Goal: Task Accomplishment & Management: Complete application form

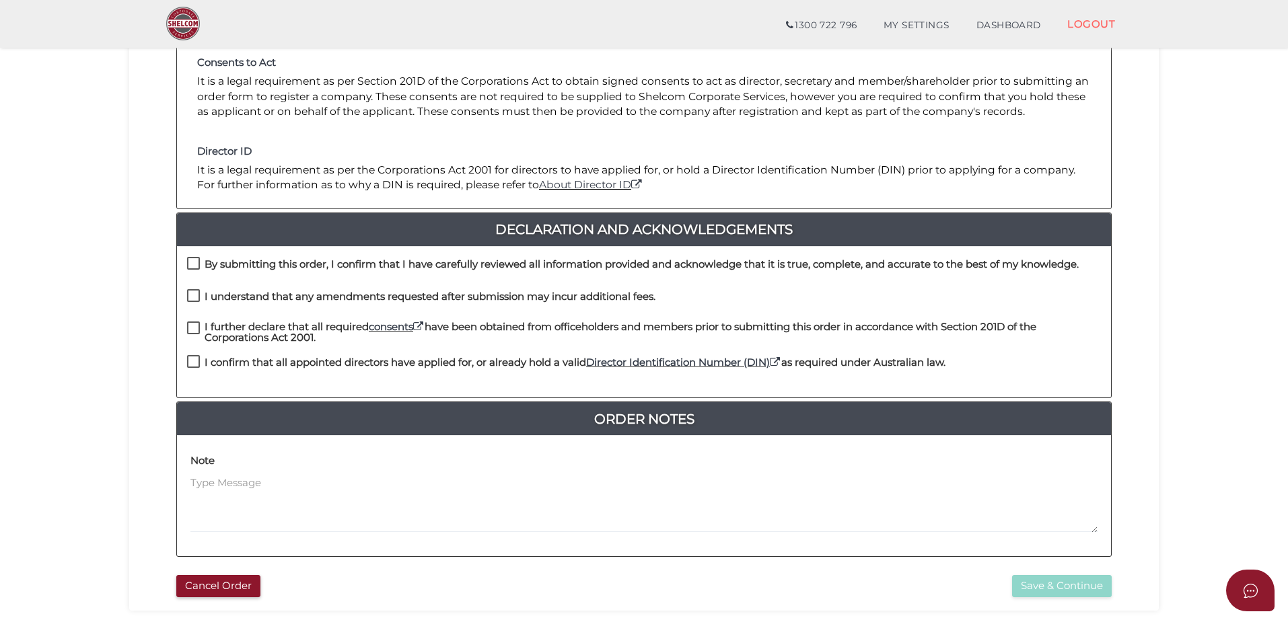
scroll to position [202, 0]
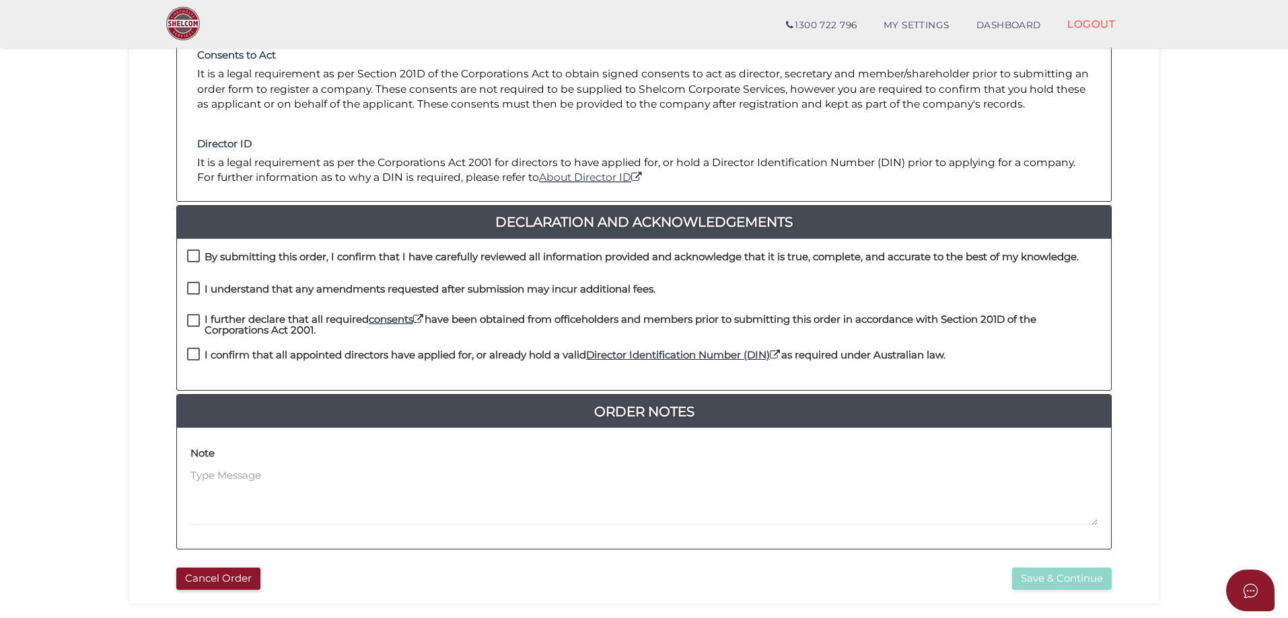
click at [190, 253] on label "By submitting this order, I confirm that I have carefully reviewed all informat…" at bounding box center [632, 260] width 891 height 17
checkbox input "true"
click at [190, 286] on label "I understand that any amendments requested after submission may incur additiona…" at bounding box center [421, 292] width 468 height 17
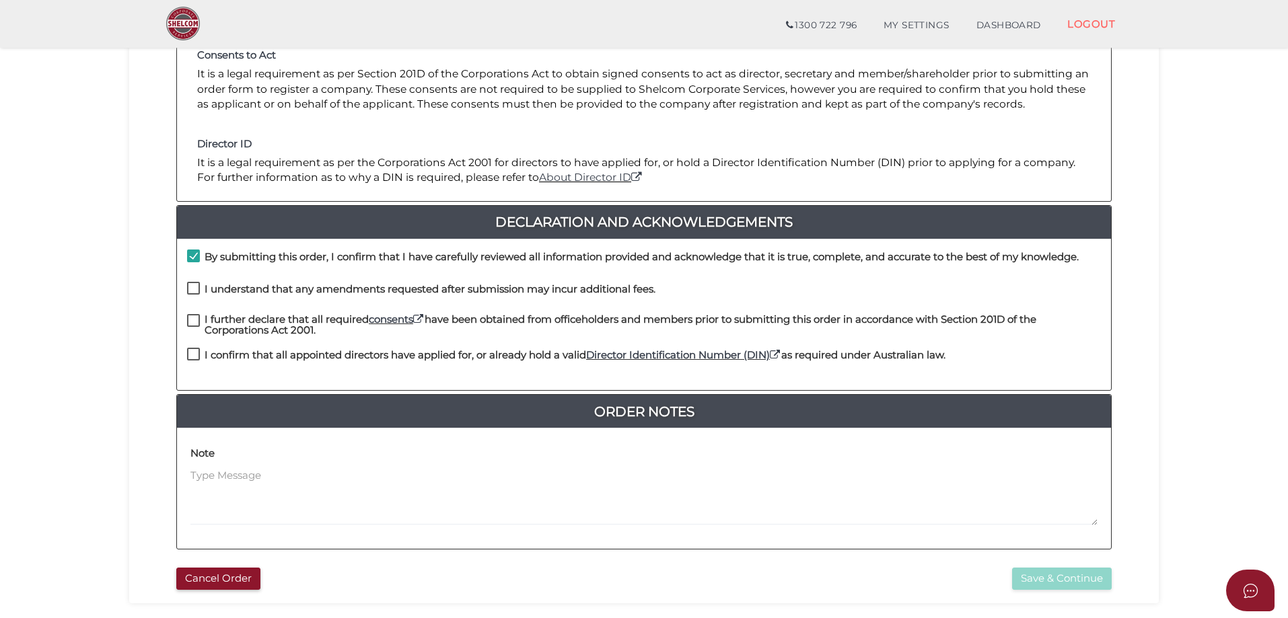
checkbox input "true"
drag, startPoint x: 192, startPoint y: 320, endPoint x: 193, endPoint y: 347, distance: 27.6
click at [192, 320] on label "I further declare that all required consents have been obtained from officehold…" at bounding box center [644, 322] width 914 height 17
checkbox input "true"
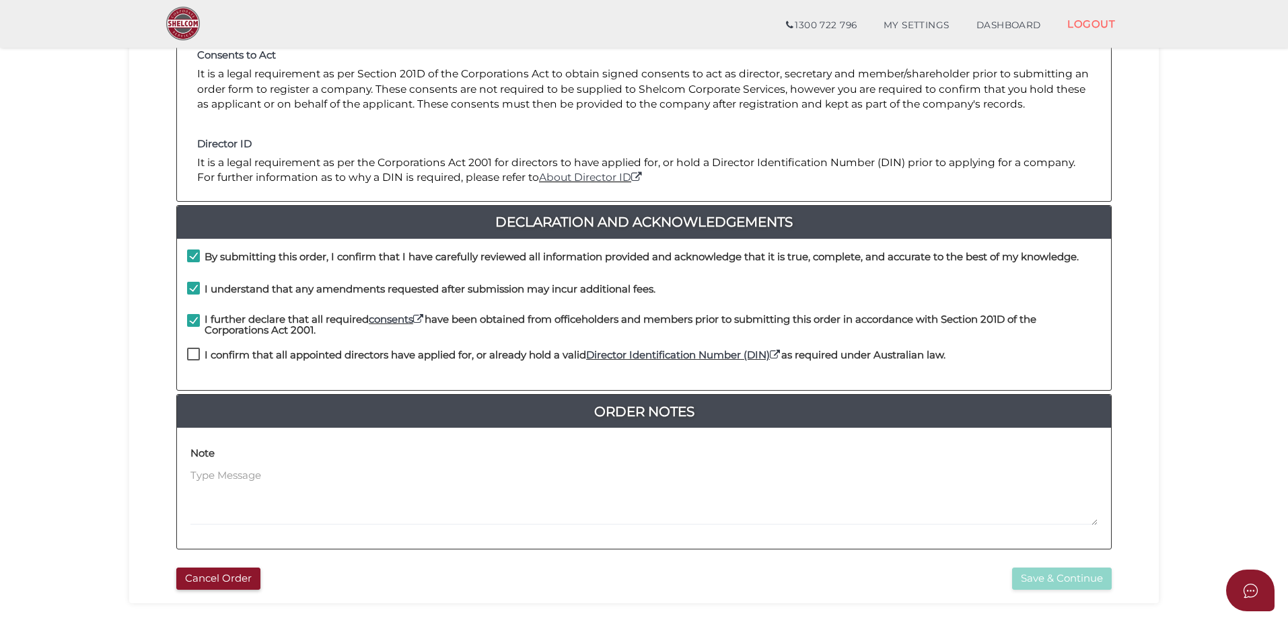
click at [192, 355] on label "I confirm that all appointed directors have applied for, or already hold a vali…" at bounding box center [566, 358] width 758 height 17
checkbox input "true"
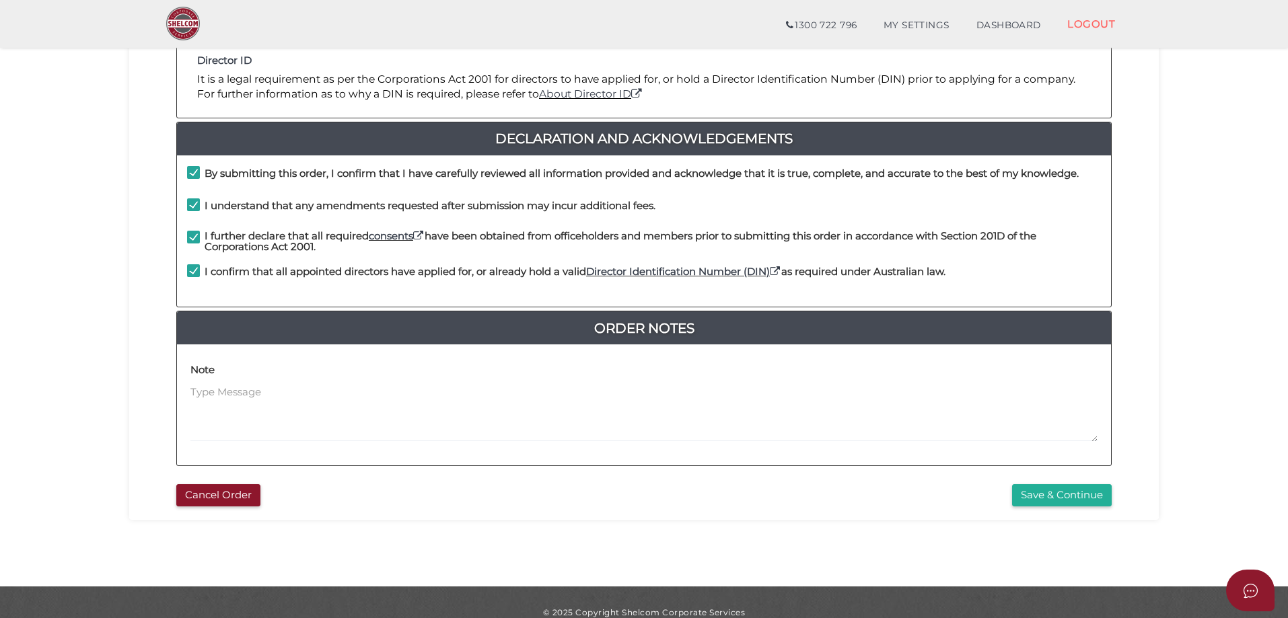
scroll to position [305, 0]
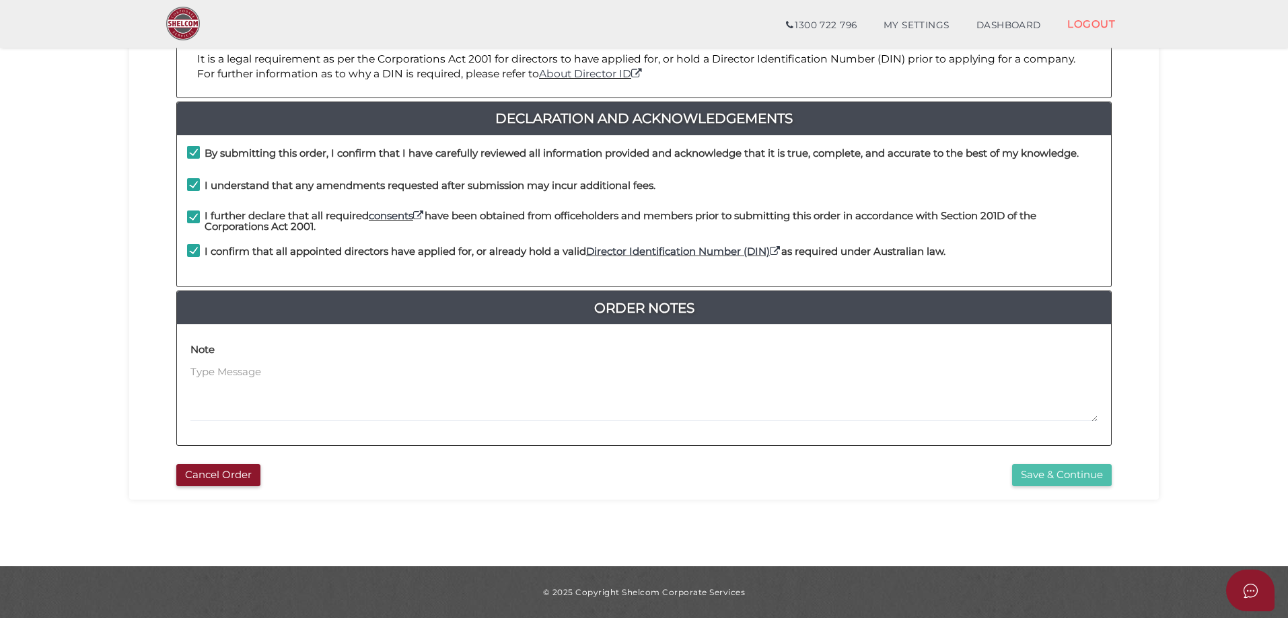
click at [1066, 478] on button "Save & Continue" at bounding box center [1062, 475] width 100 height 22
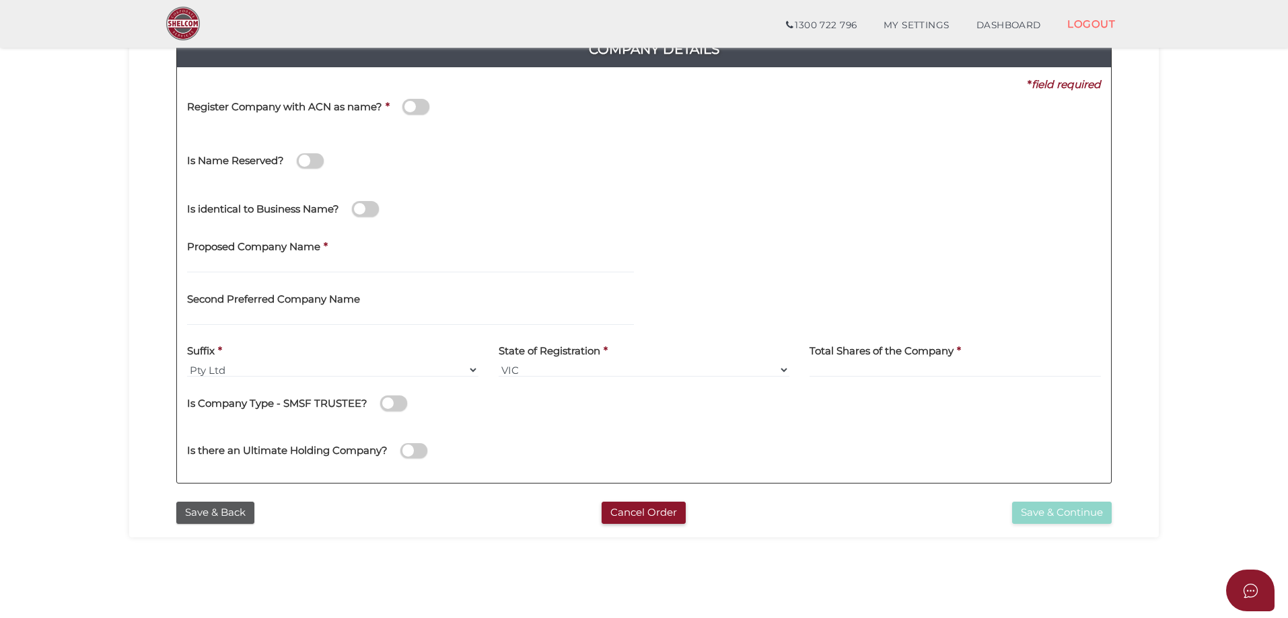
scroll to position [202, 0]
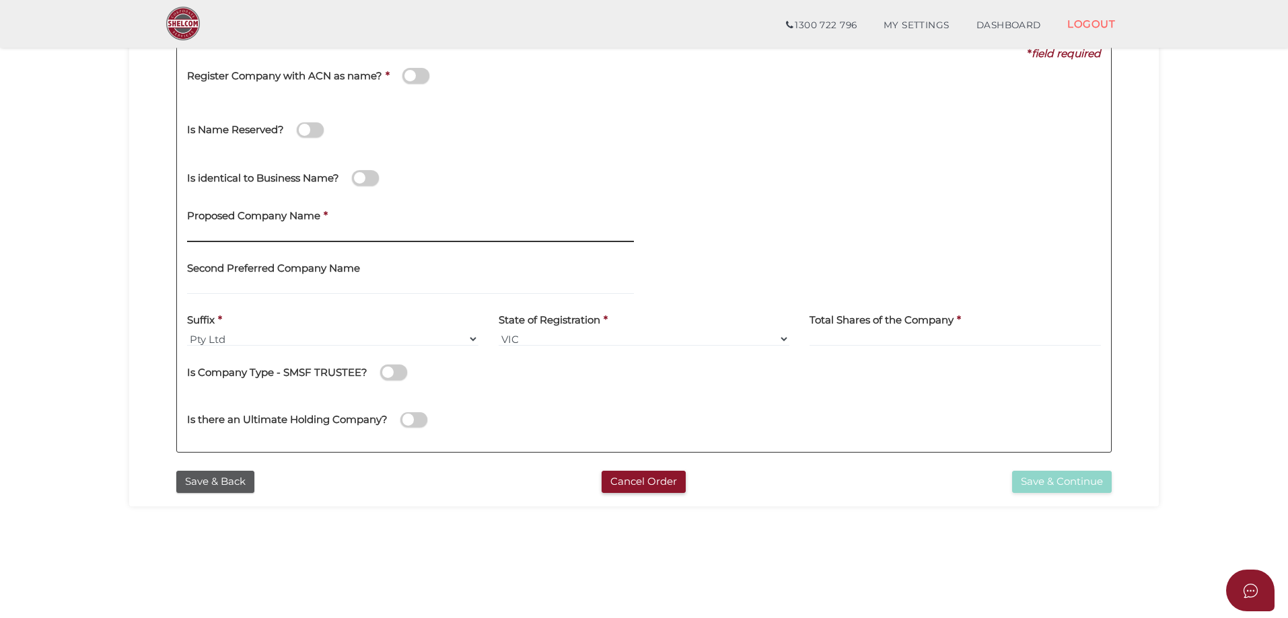
click at [342, 230] on input "text" at bounding box center [410, 234] width 447 height 15
type input "Lacquer & Co"
click at [894, 332] on input at bounding box center [954, 339] width 291 height 15
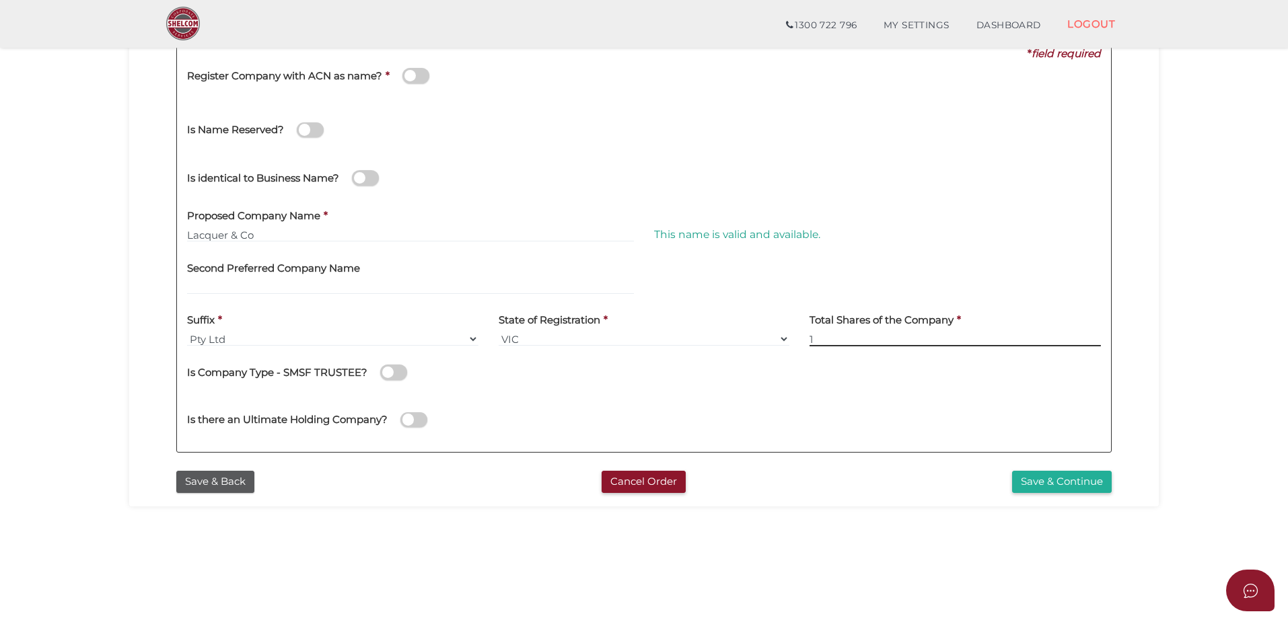
type input "1"
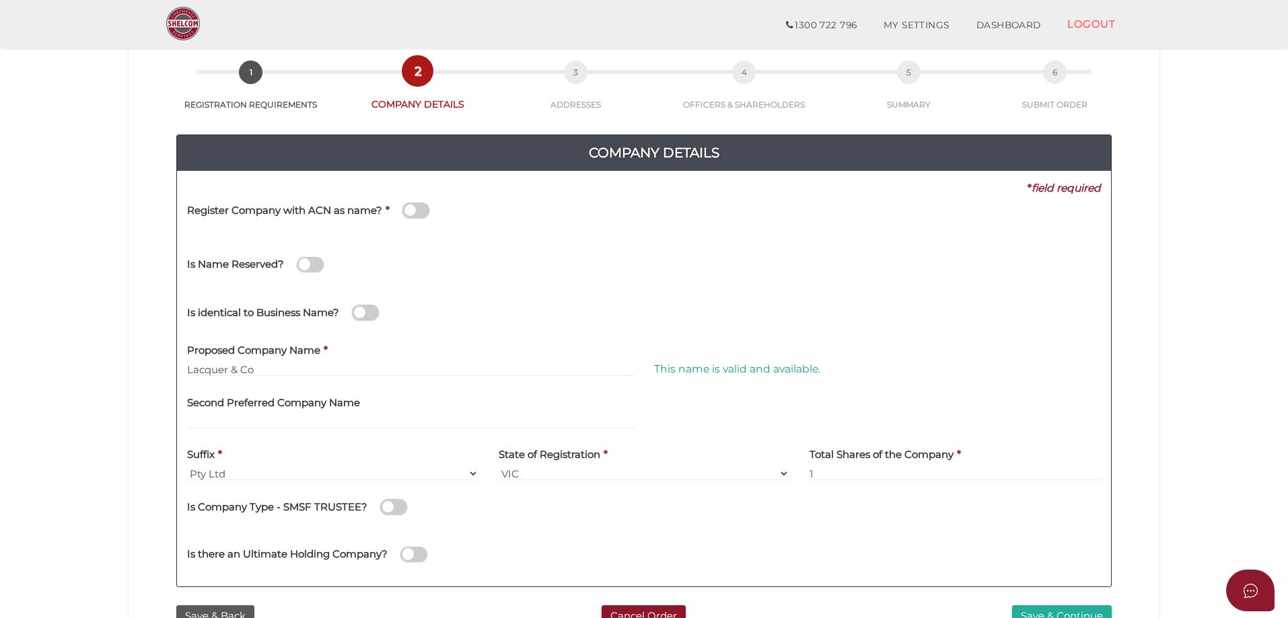
scroll to position [135, 0]
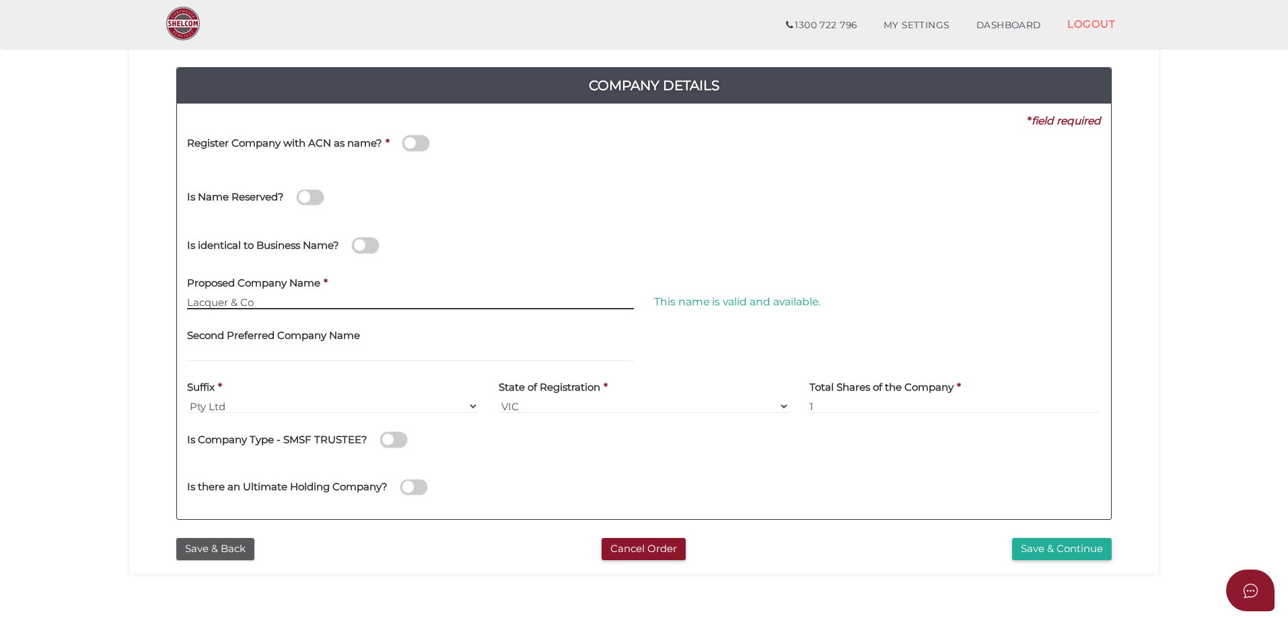
click at [392, 302] on input "Lacquer & Co" at bounding box center [410, 302] width 447 height 15
click at [51, 355] on section "Company Registration c0742565a022ac9f00bc529dd3e8d788 1 REGISTRATION REQUIREMEN…" at bounding box center [644, 319] width 1288 height 836
click at [322, 301] on input "Lacquer & Co" at bounding box center [410, 302] width 447 height 15
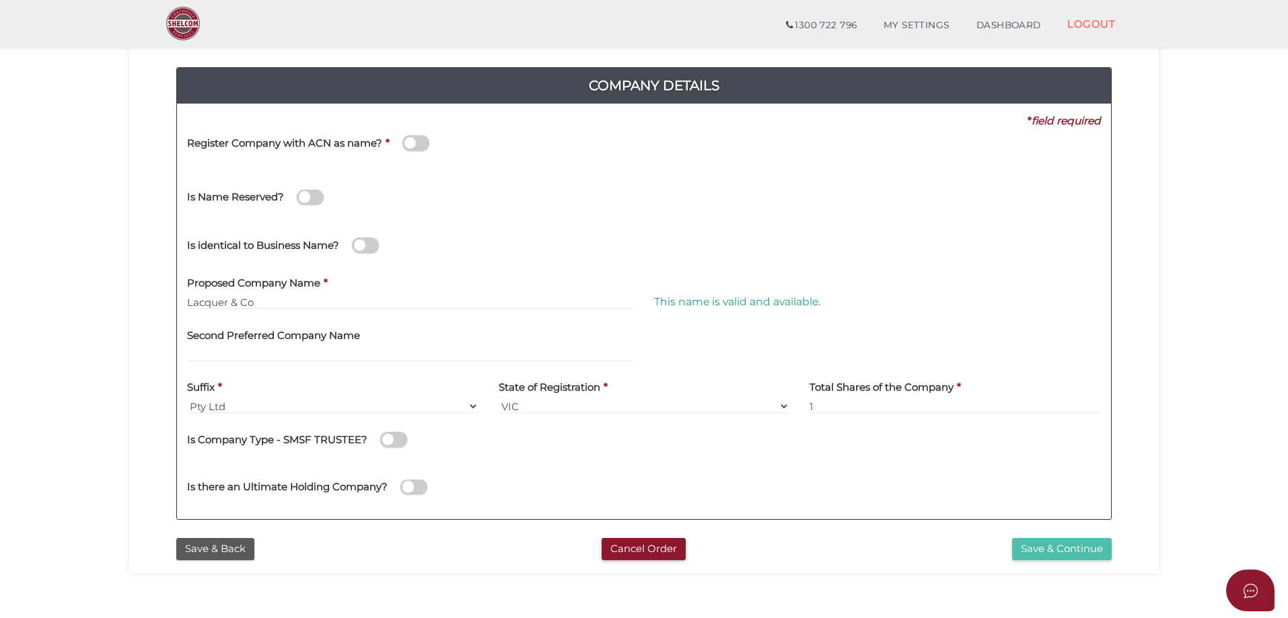
click at [1042, 553] on button "Save & Continue" at bounding box center [1062, 549] width 100 height 22
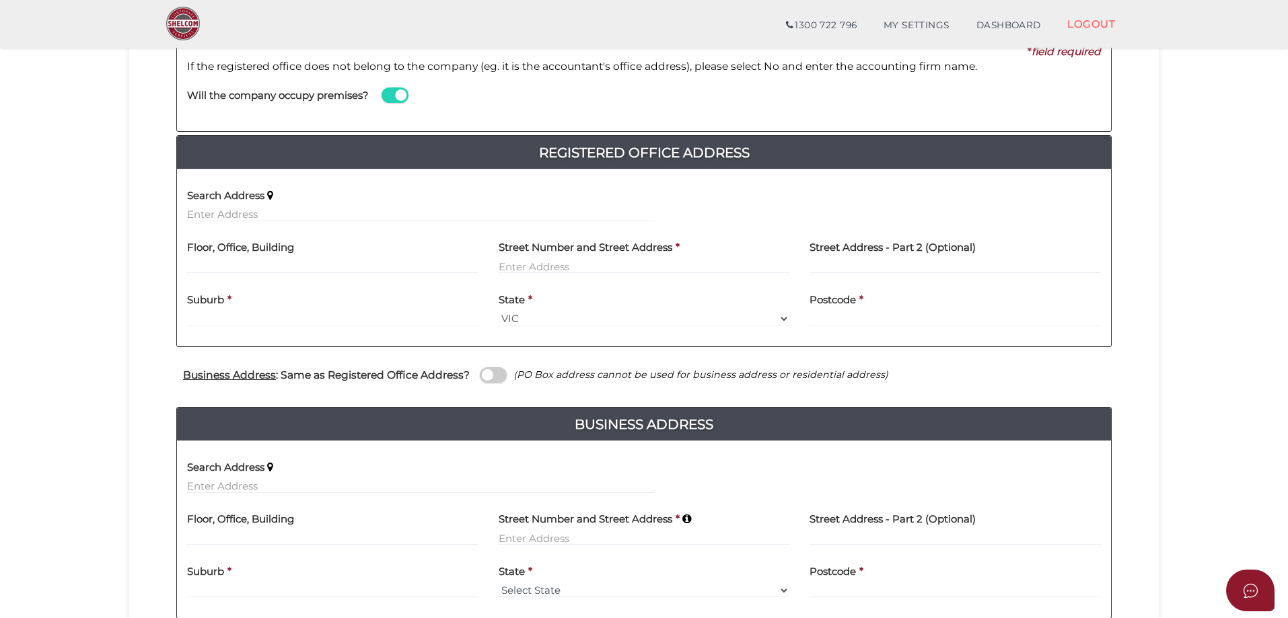
scroll to position [135, 0]
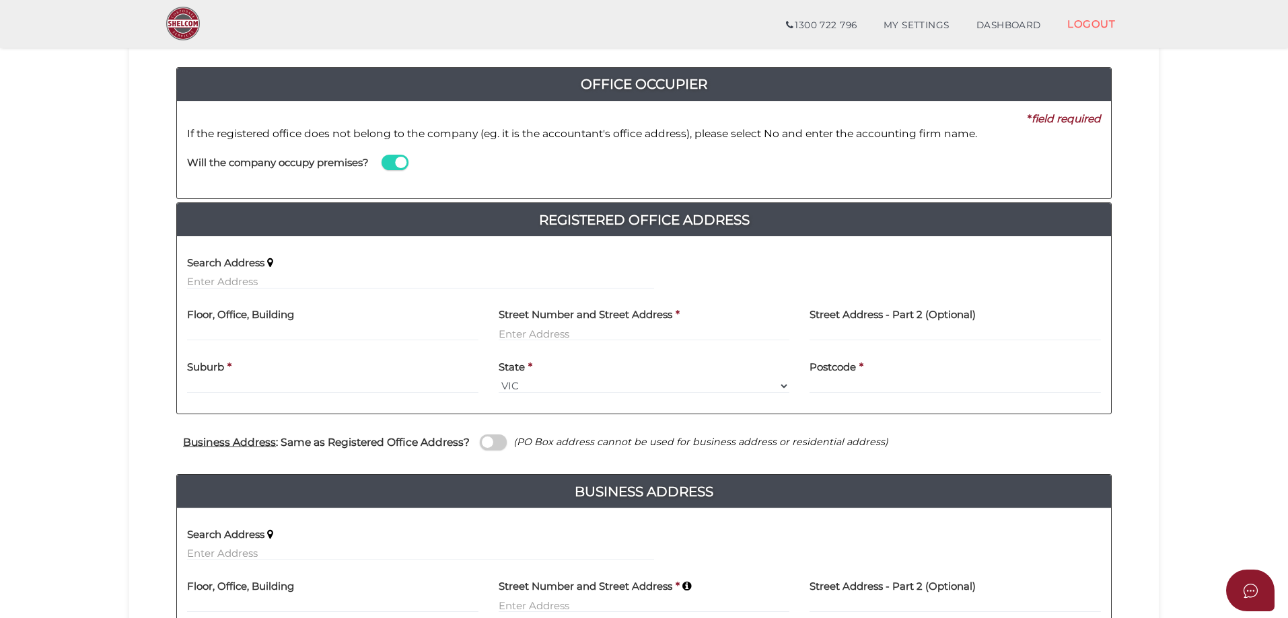
click at [383, 159] on span at bounding box center [394, 162] width 27 height 15
click at [0, 0] on input "checkbox" at bounding box center [0, 0] width 0 height 0
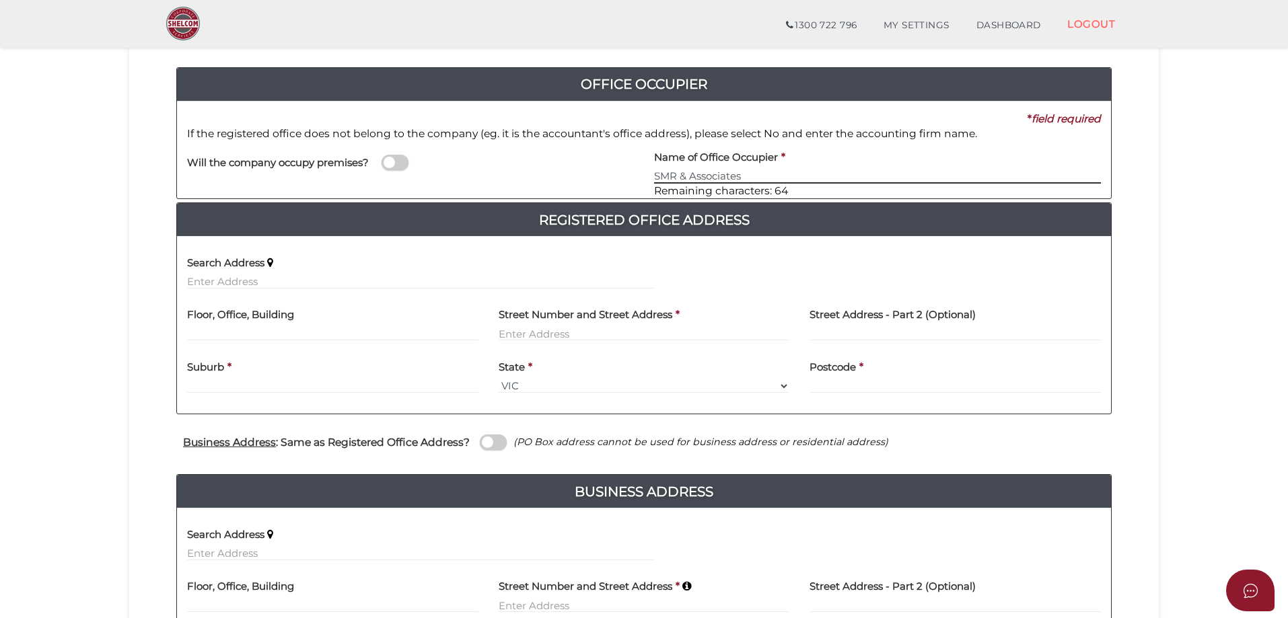
type input "SMR & Associates"
click at [273, 329] on input "text" at bounding box center [332, 333] width 291 height 15
type input "Suite 304"
type input "22 St Kilda Road"
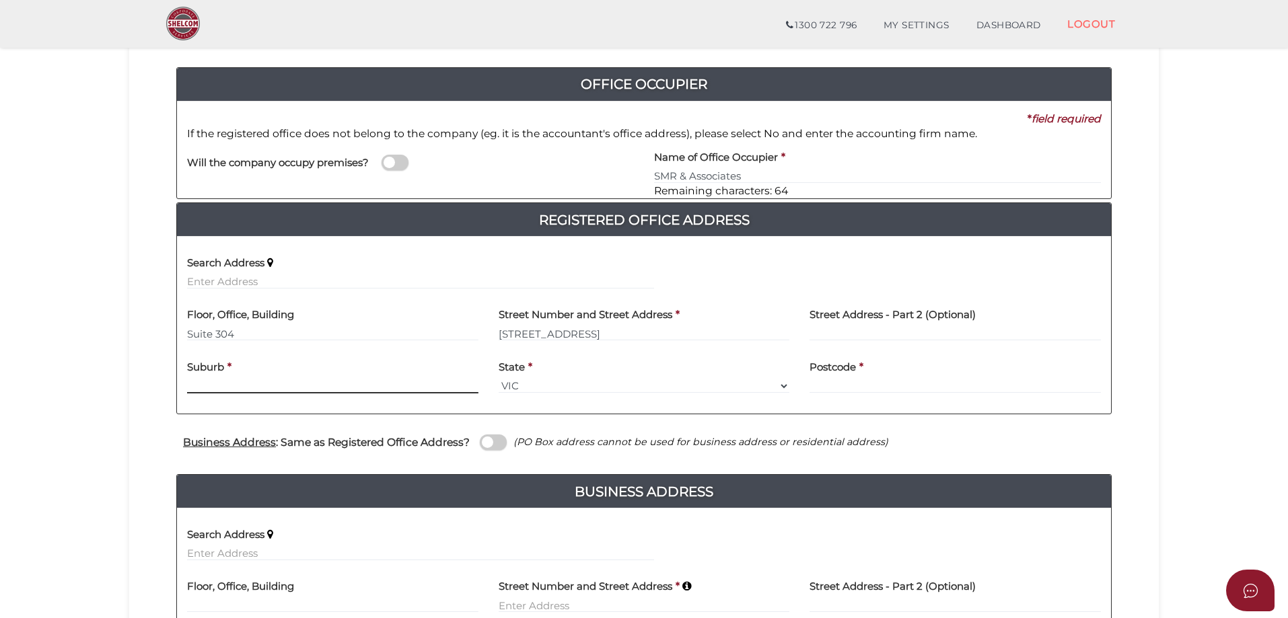
click at [281, 391] on div "Suburb *" at bounding box center [332, 372] width 291 height 42
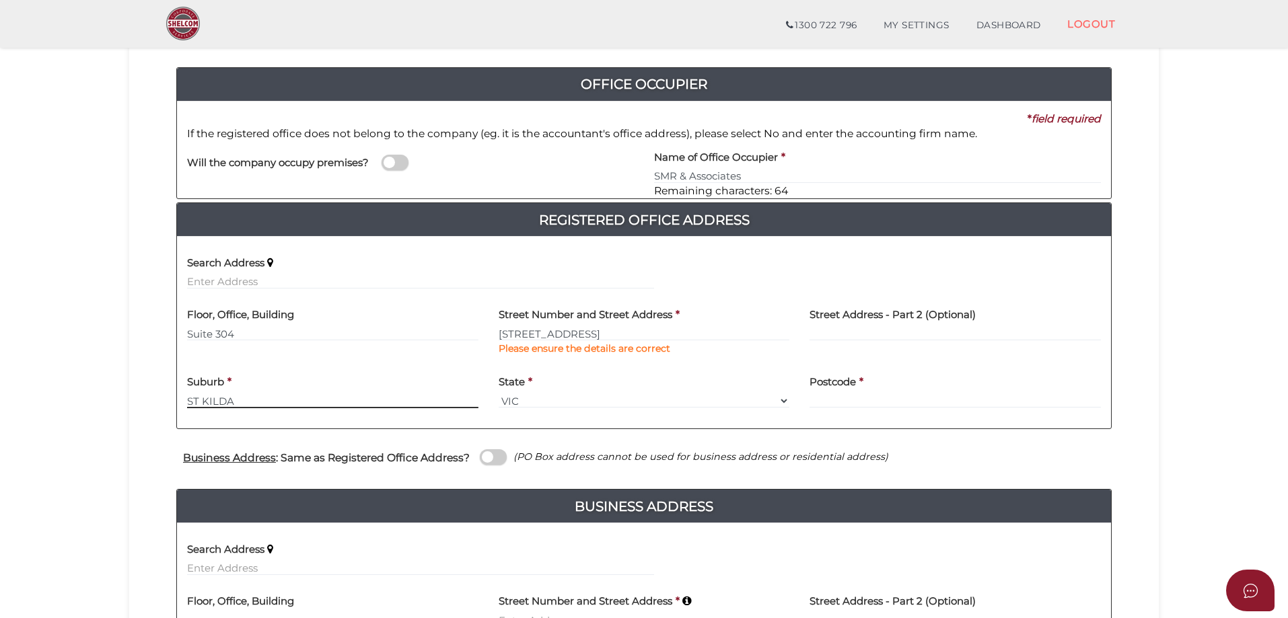
type input "ST KILDA"
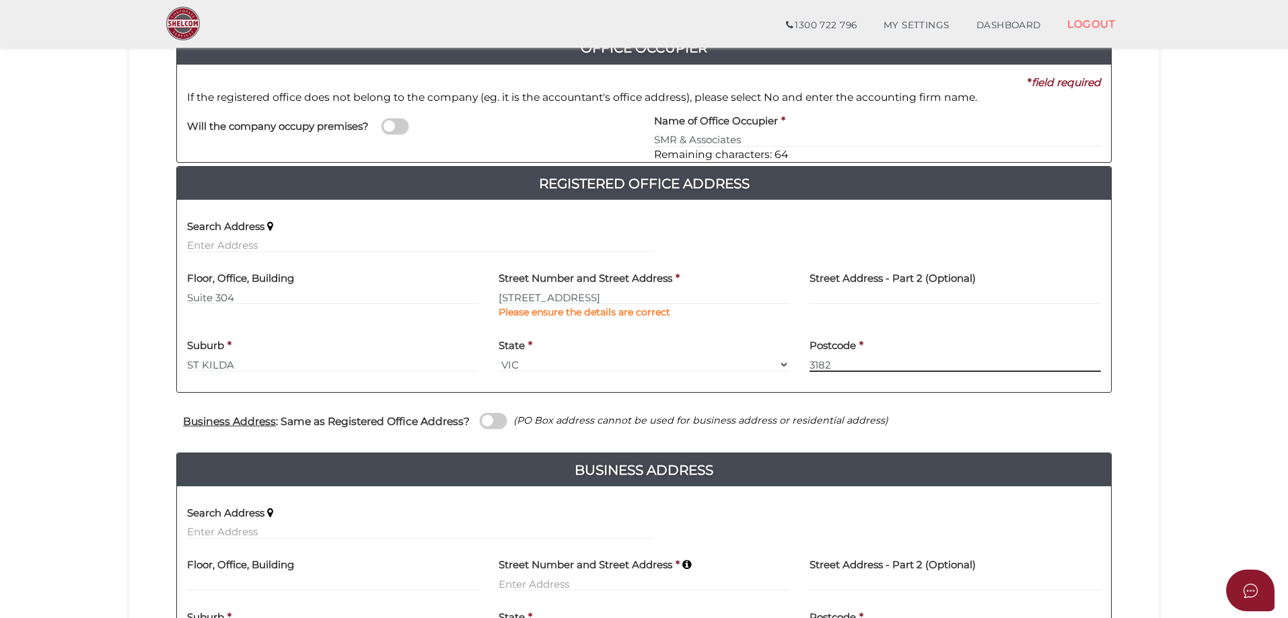
scroll to position [188, 0]
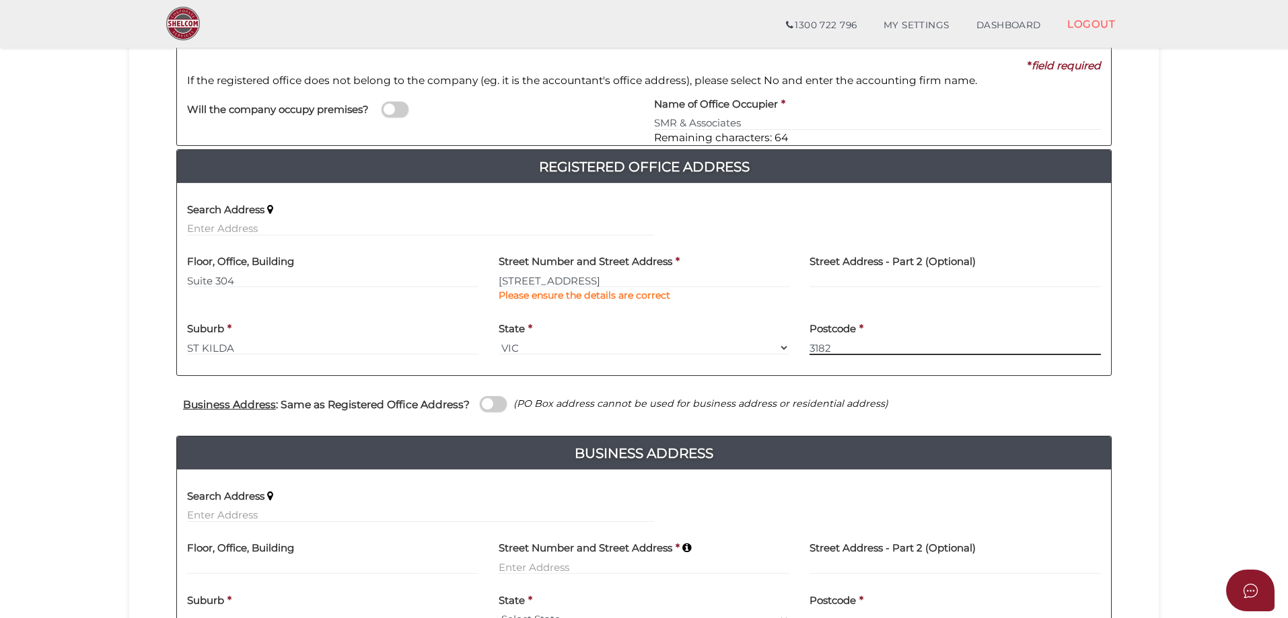
type input "3182"
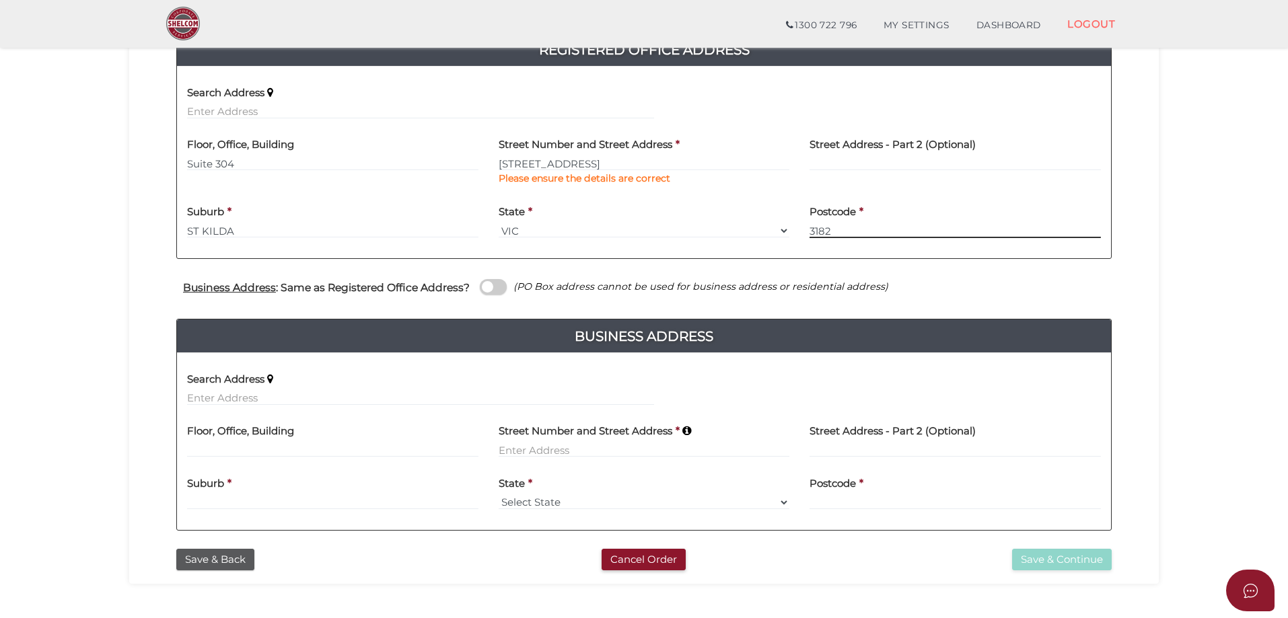
scroll to position [322, 0]
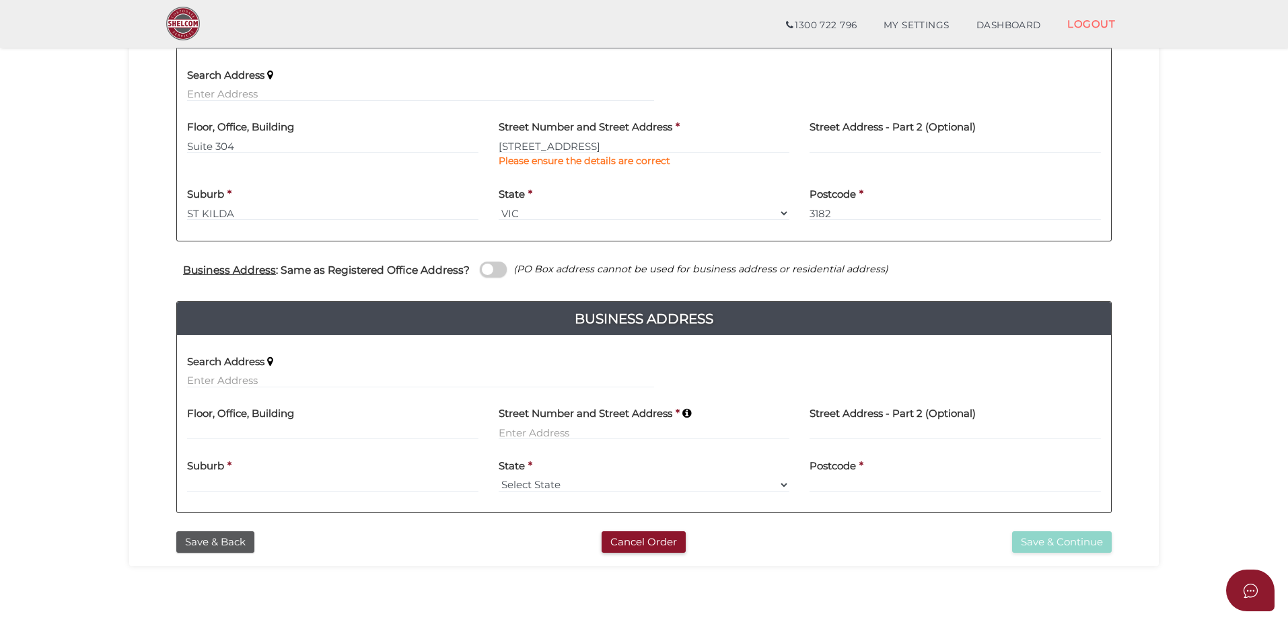
click at [494, 270] on span at bounding box center [493, 269] width 27 height 15
click at [0, 0] on input "checkbox" at bounding box center [0, 0] width 0 height 0
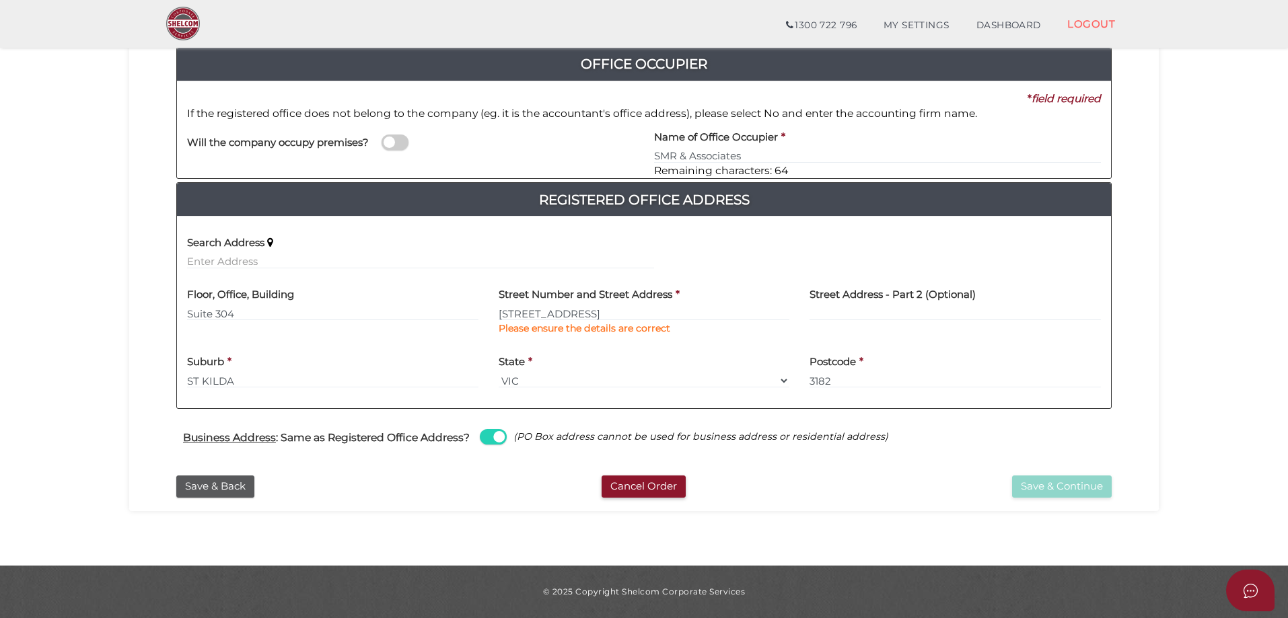
scroll to position [155, 0]
click at [1069, 492] on button "Save & Continue" at bounding box center [1062, 487] width 100 height 22
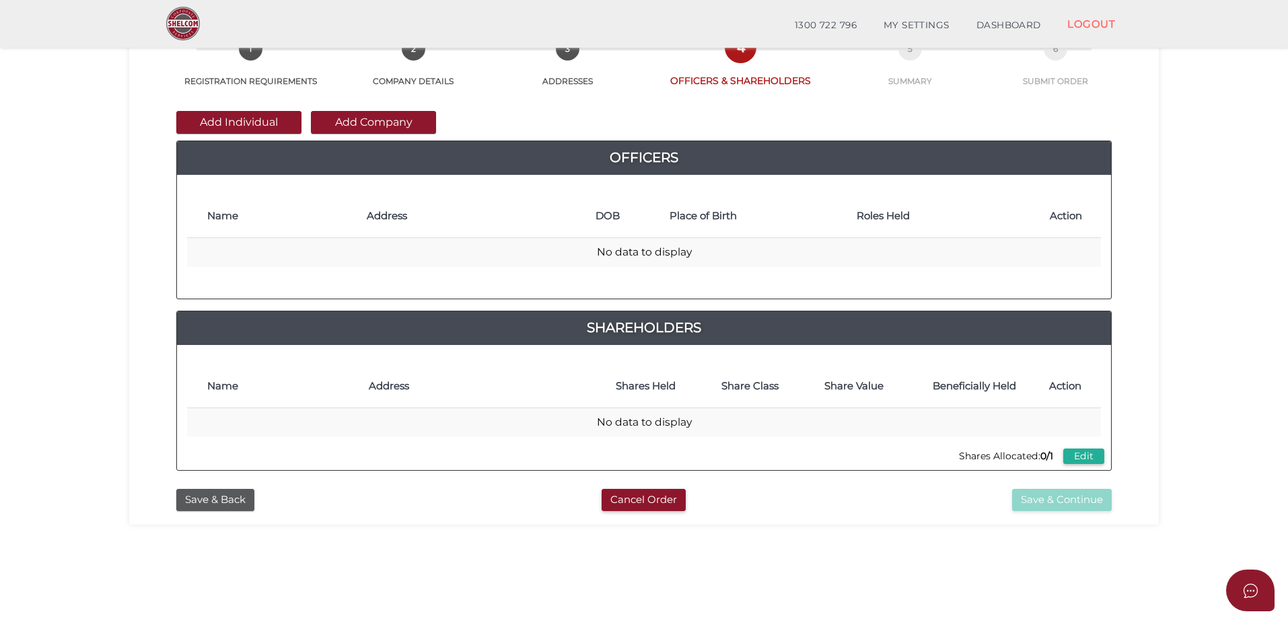
scroll to position [67, 0]
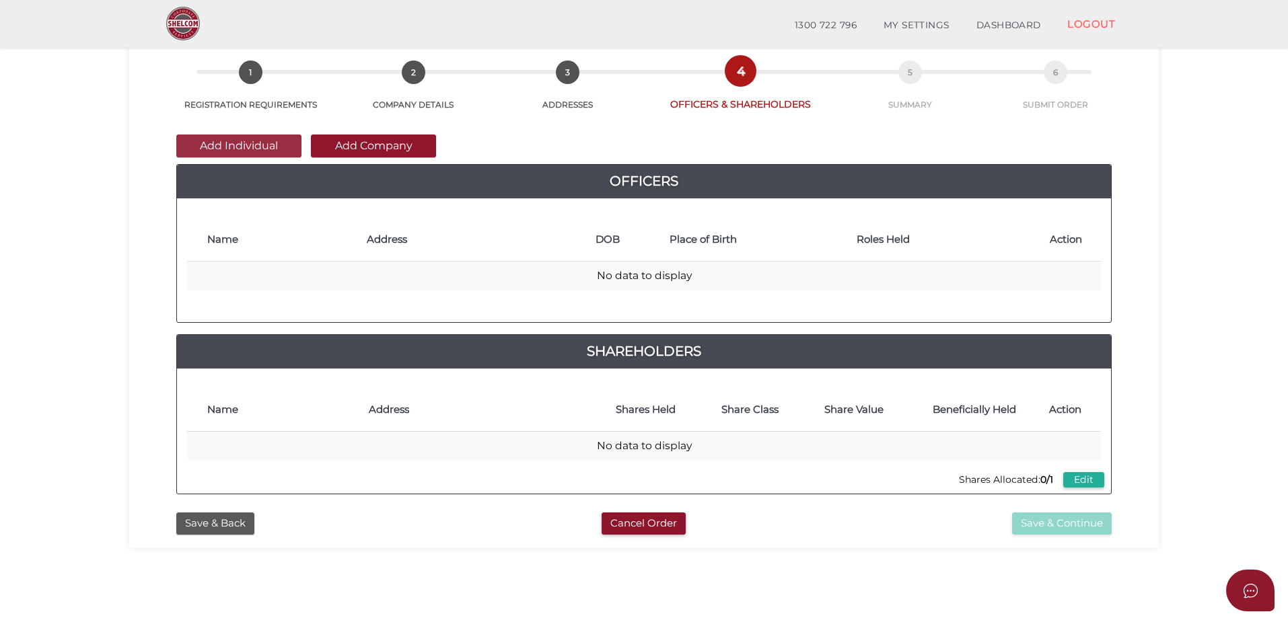
click at [237, 139] on button "Add Individual" at bounding box center [238, 146] width 125 height 23
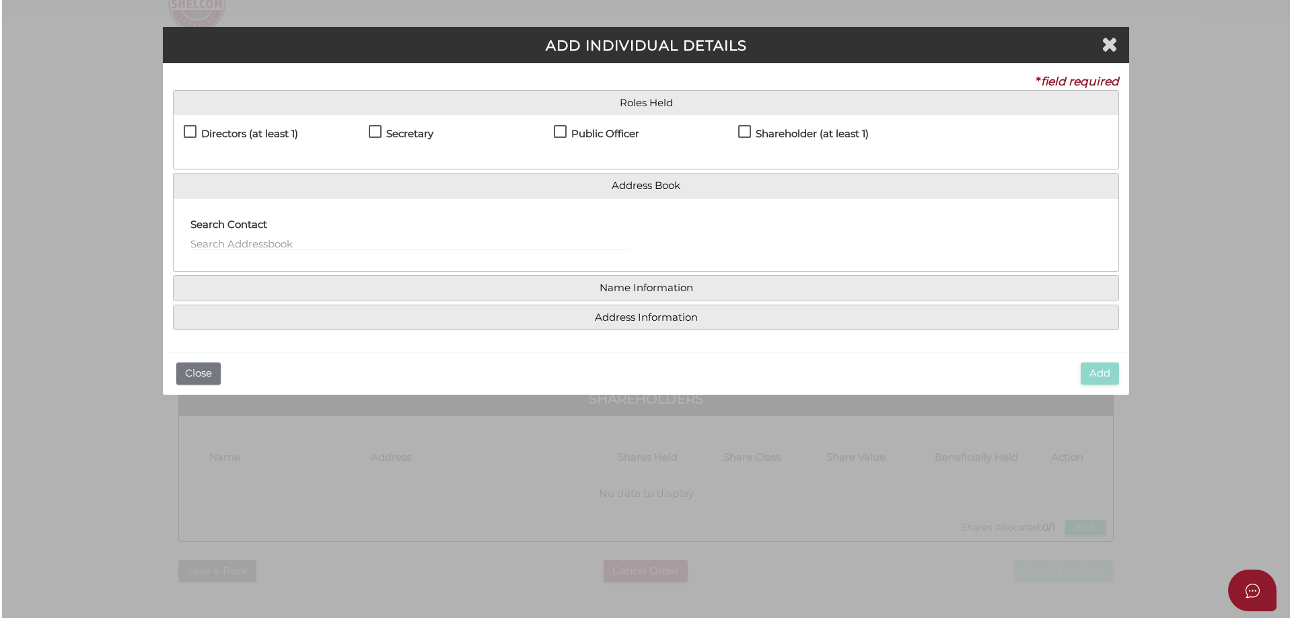
scroll to position [0, 0]
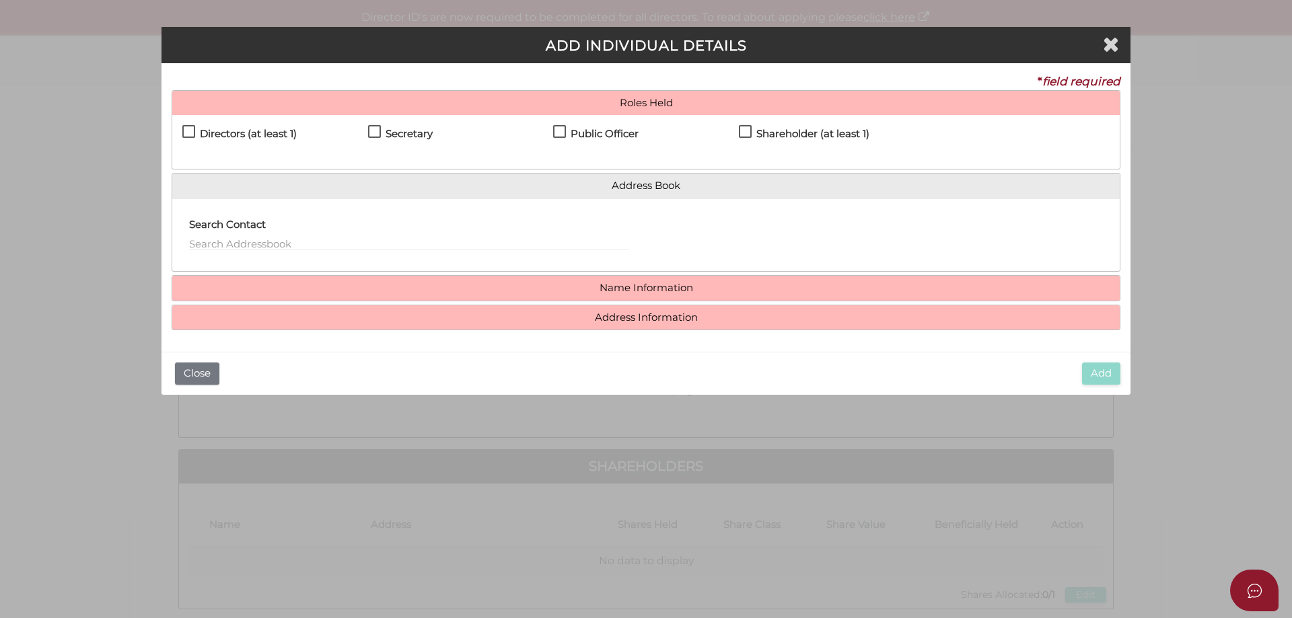
click at [189, 128] on label "Directors (at least 1)" at bounding box center [239, 136] width 114 height 17
checkbox input "true"
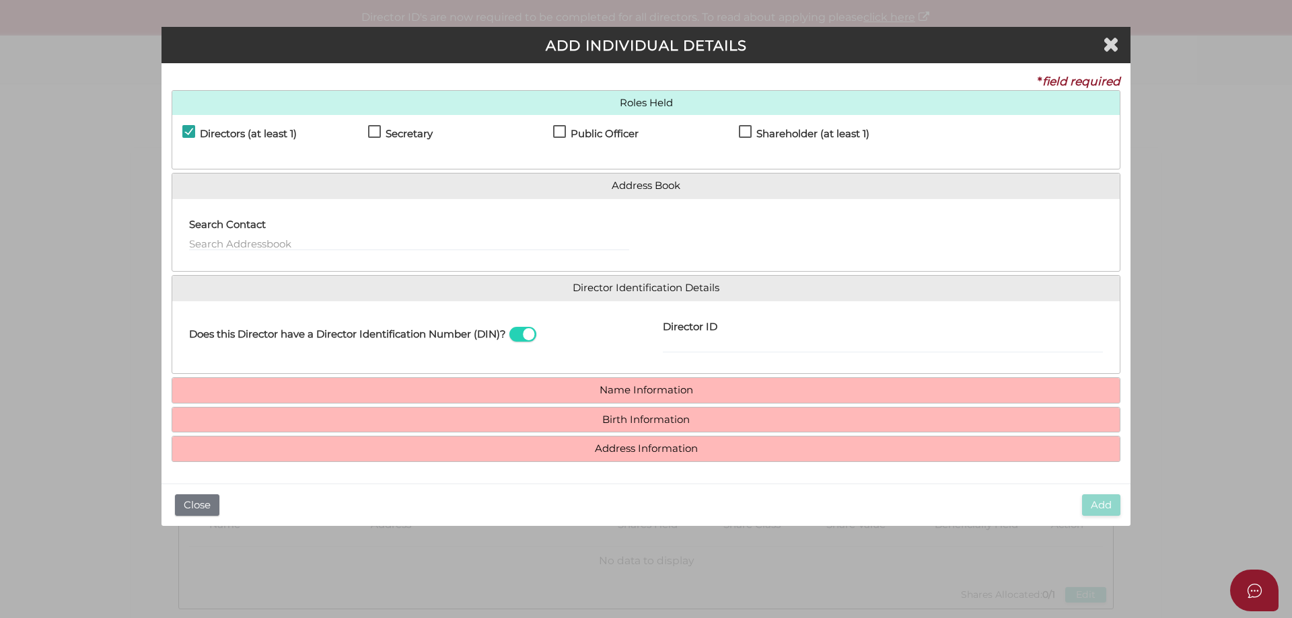
click at [377, 131] on label "Secretary" at bounding box center [400, 136] width 65 height 17
checkbox input "true"
click at [383, 242] on input "text" at bounding box center [409, 243] width 440 height 15
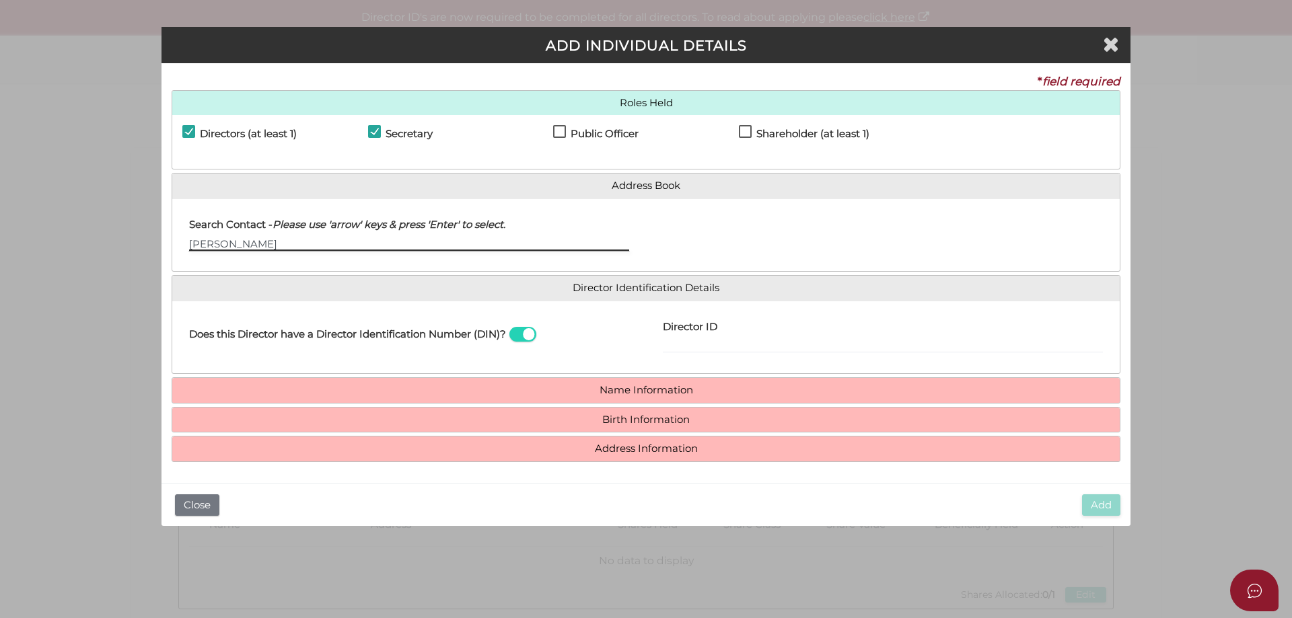
type input "Lior Morsky"
click at [377, 240] on input "Lior Morsky" at bounding box center [409, 243] width 440 height 15
drag, startPoint x: 306, startPoint y: 237, endPoint x: 96, endPoint y: 212, distance: 211.5
click at [96, 212] on div "Pty Ltd ADD INDIVIDUAL DETAILS * field required Roles Held Directors (at least …" at bounding box center [646, 309] width 1292 height 618
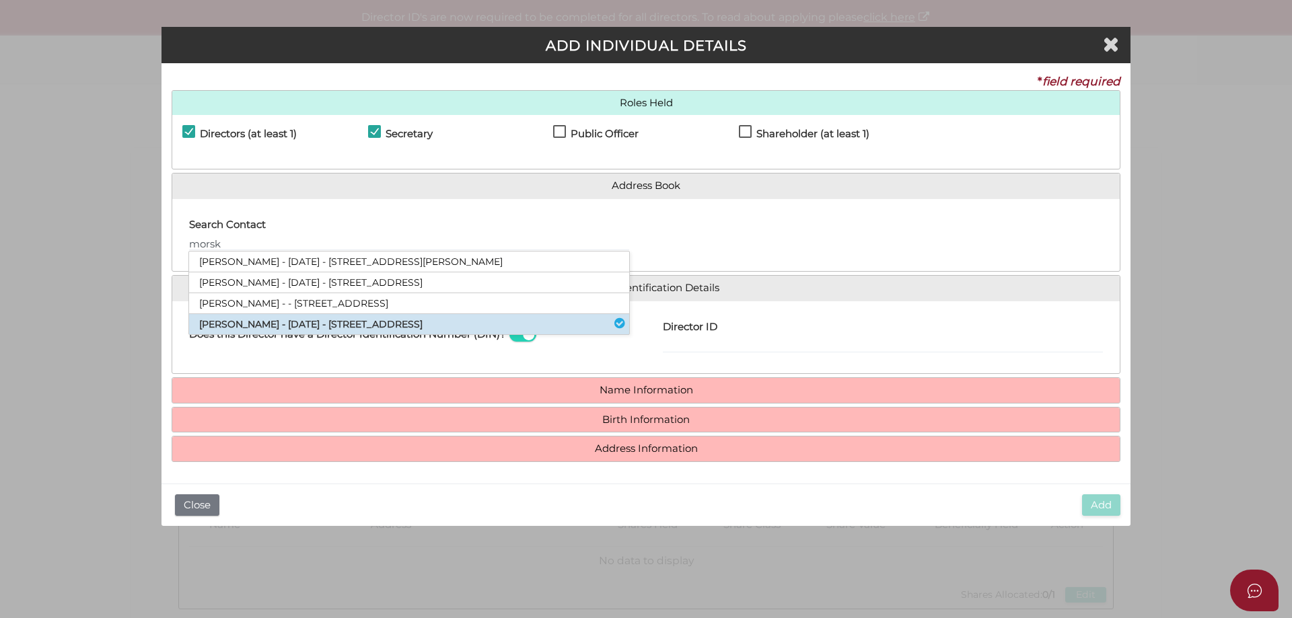
click at [309, 324] on li "Lior Morsky - 01/04/1972 - 8 Albion Street, Caulfield South, VIC, 3162" at bounding box center [409, 324] width 440 height 20
type input "Lior"
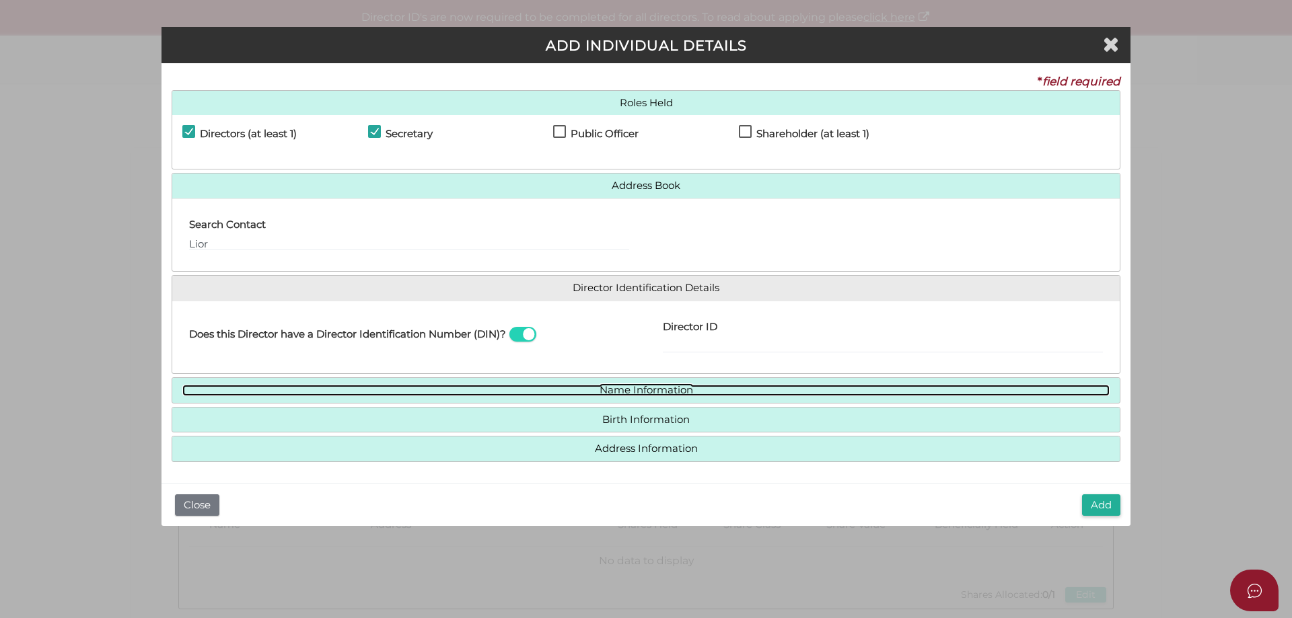
click at [645, 390] on link "Name Information" at bounding box center [645, 390] width 927 height 11
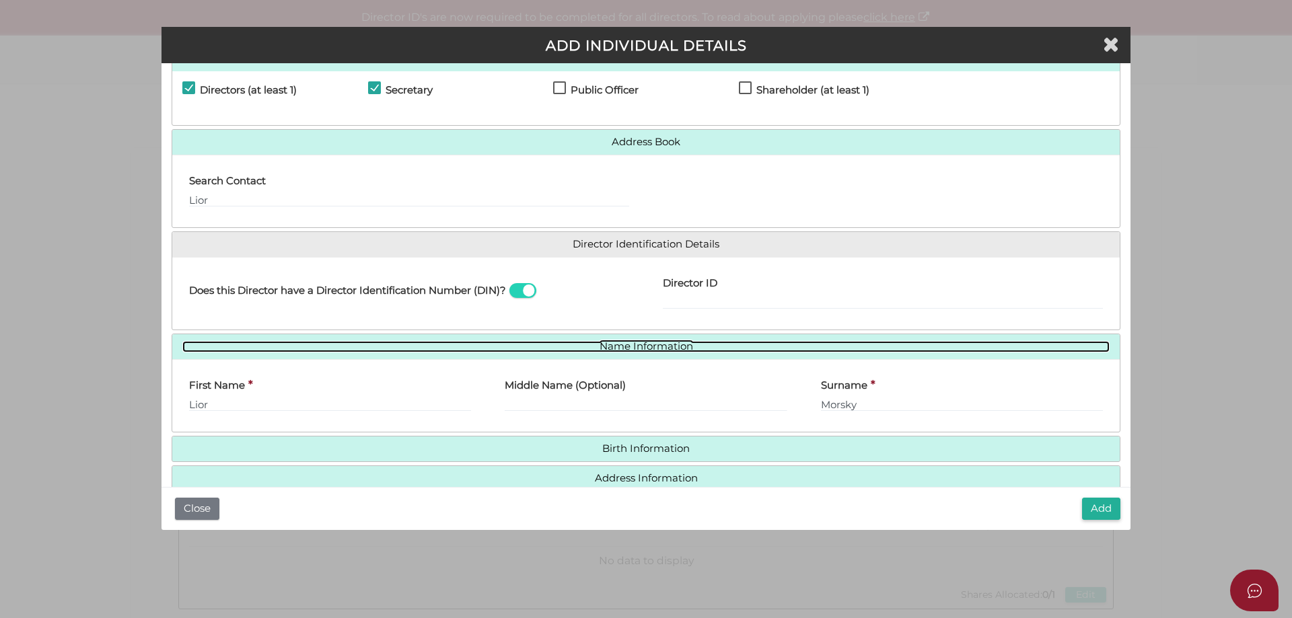
scroll to position [69, 0]
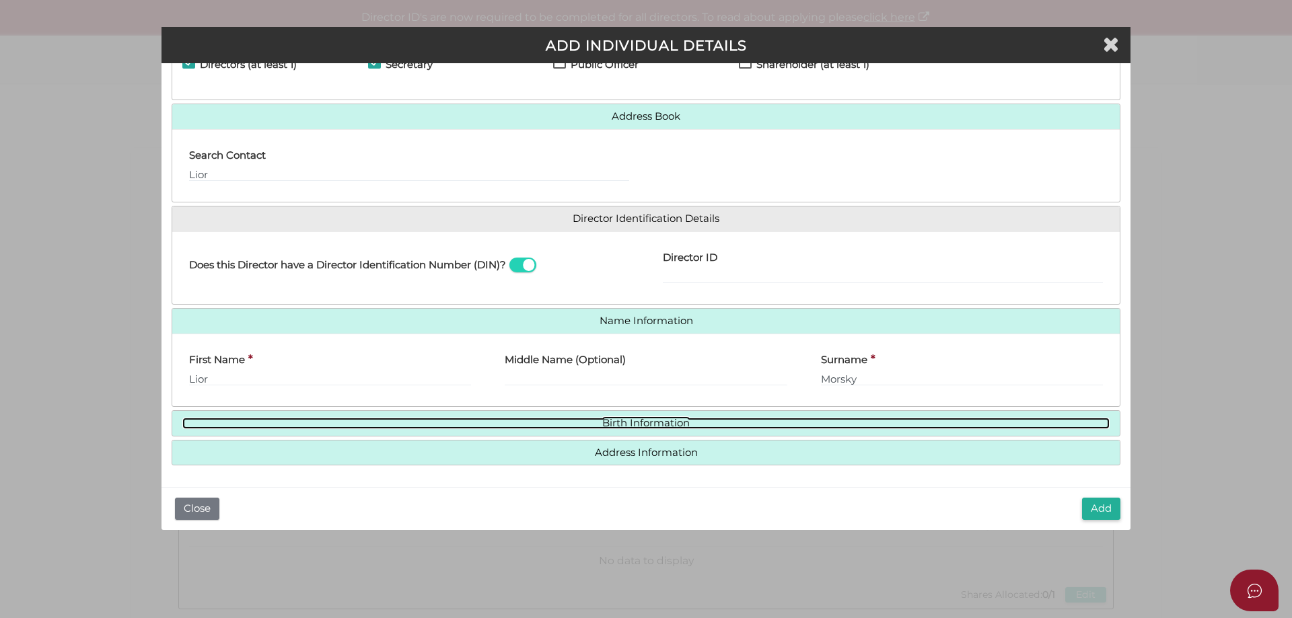
click at [654, 425] on link "Birth Information" at bounding box center [645, 423] width 927 height 11
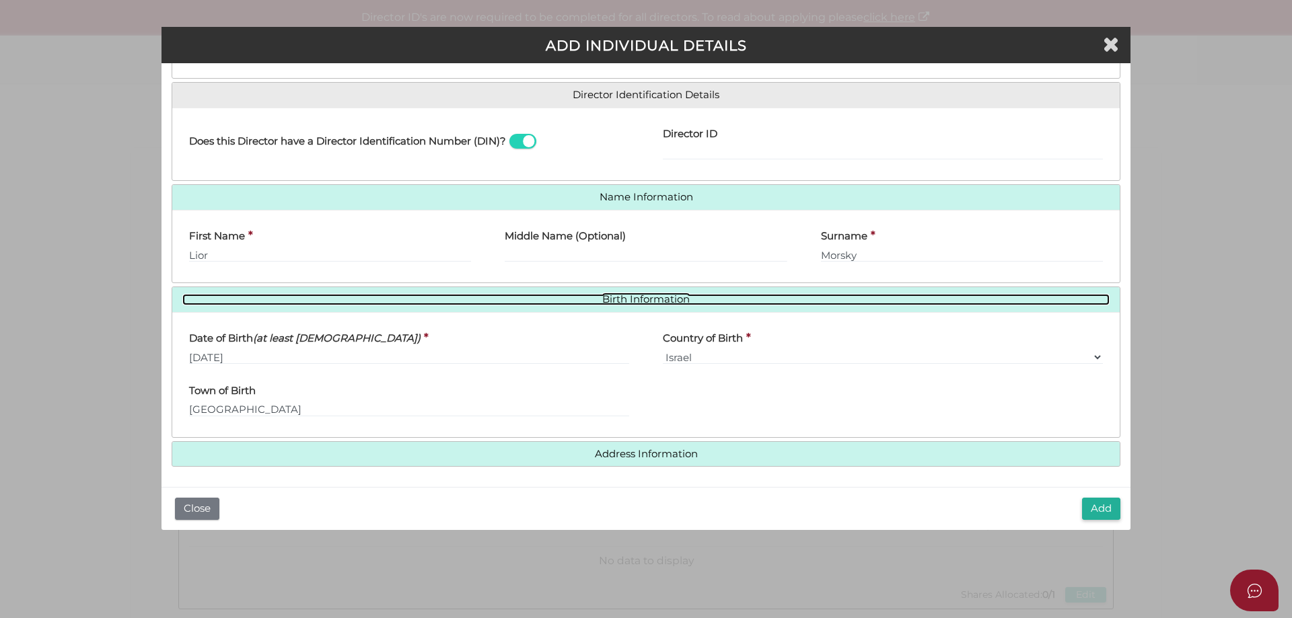
scroll to position [194, 0]
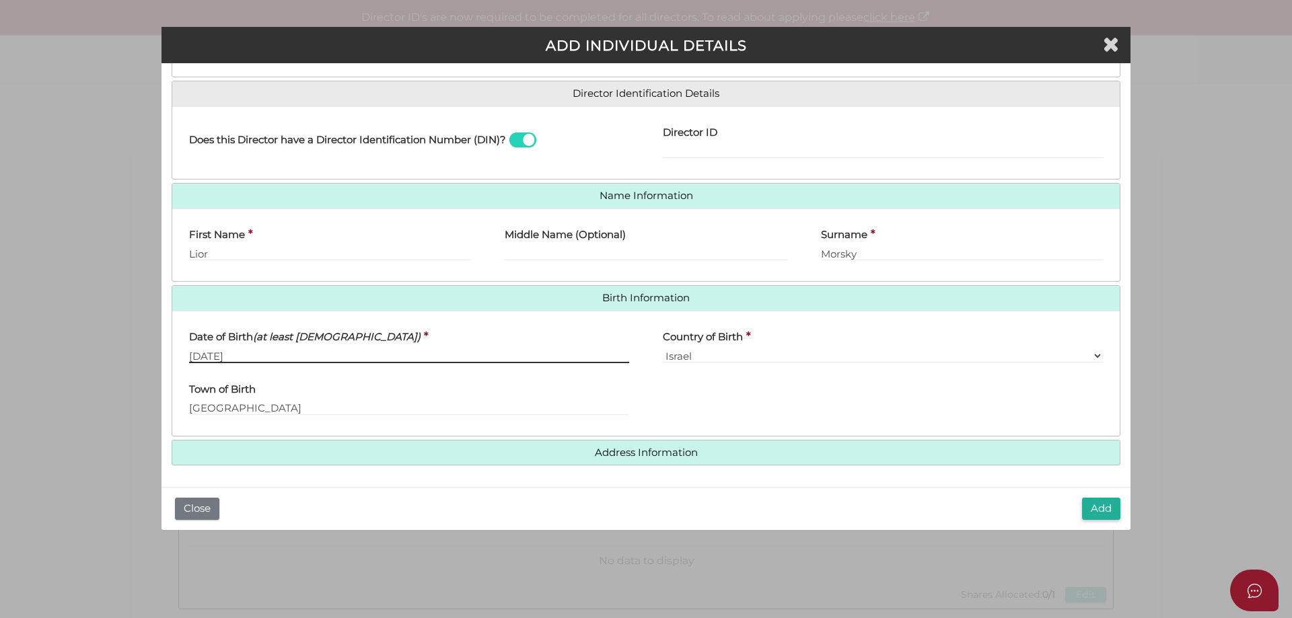
click at [296, 359] on input "01/04/1972" at bounding box center [409, 355] width 440 height 15
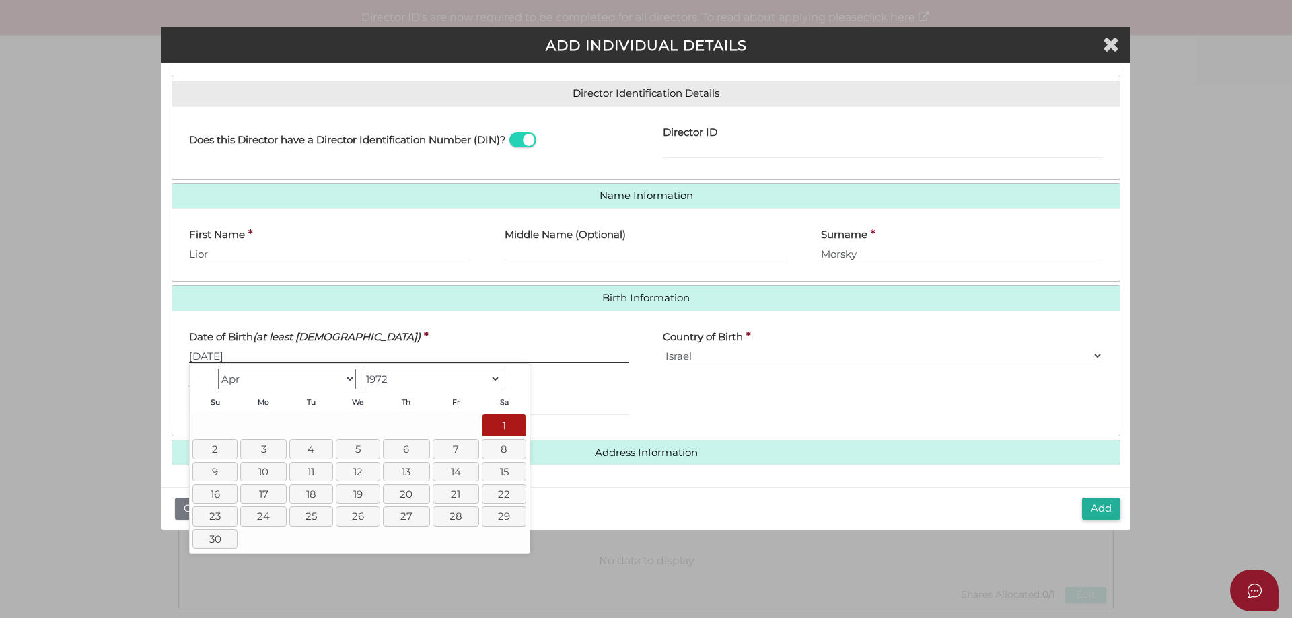
click at [203, 357] on input "01/04/1972" at bounding box center [409, 355] width 440 height 15
click at [350, 382] on select "Jan Feb Mar Apr May Jun Jul Aug Sep Oct Nov Dec" at bounding box center [287, 379] width 139 height 21
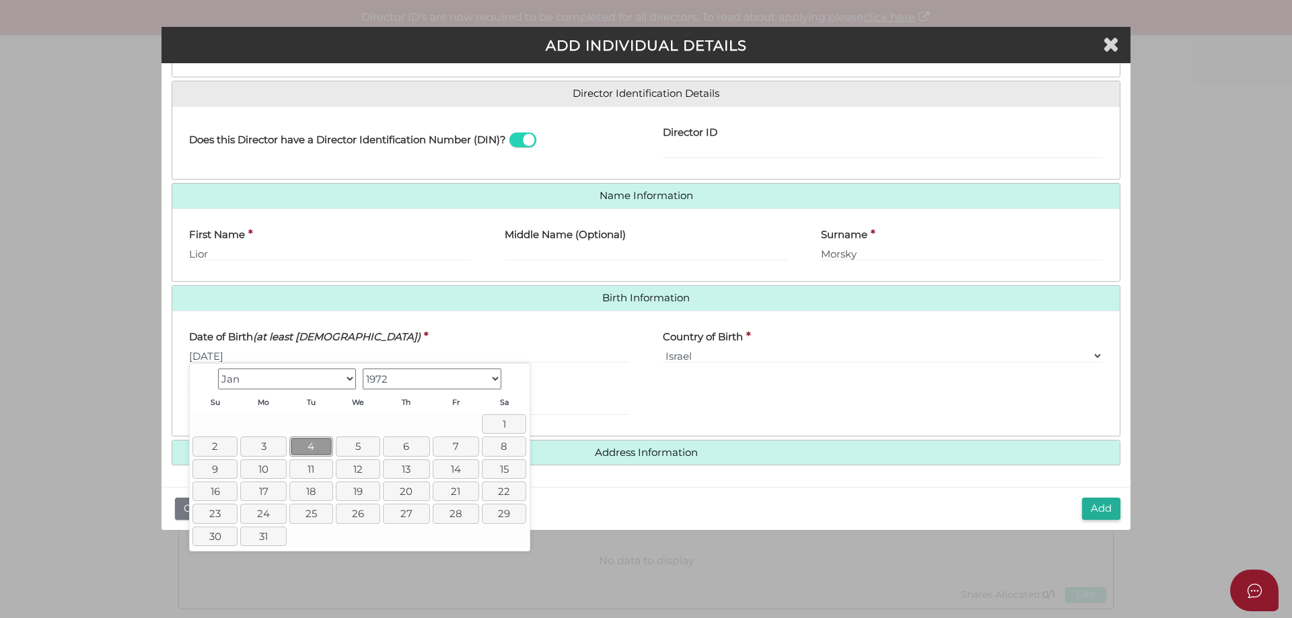
click at [311, 450] on link "4" at bounding box center [310, 447] width 43 height 20
type input "04/01/1972"
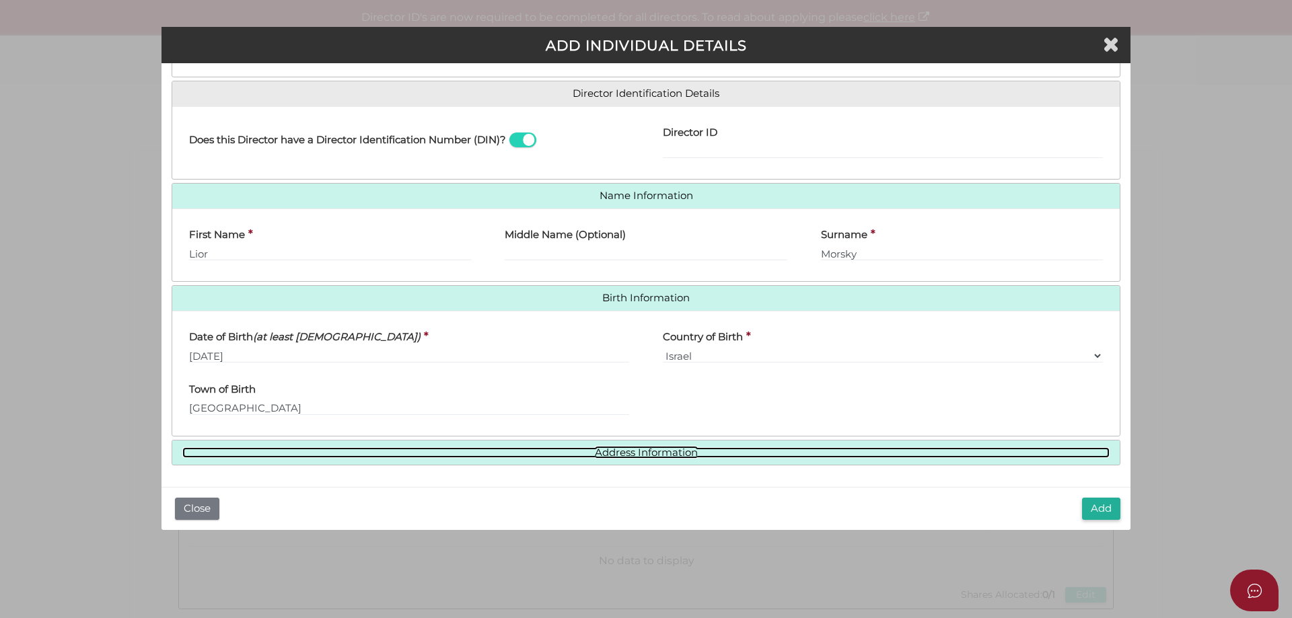
click at [682, 454] on link "Address Information" at bounding box center [645, 452] width 927 height 11
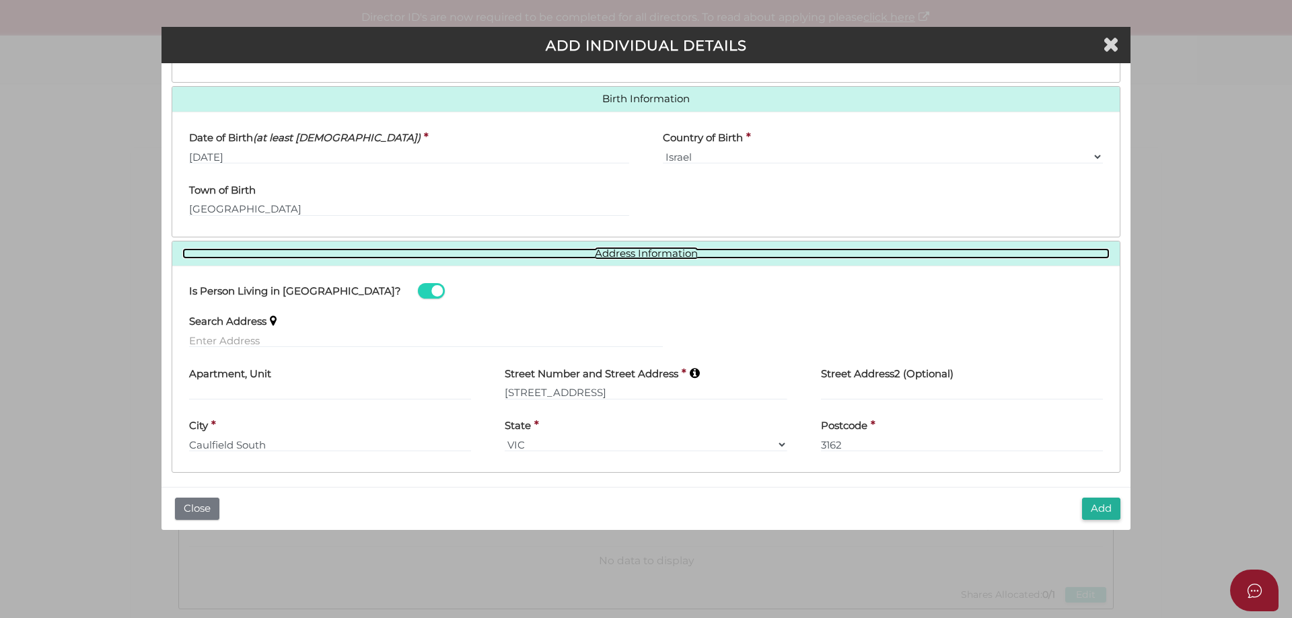
scroll to position [401, 0]
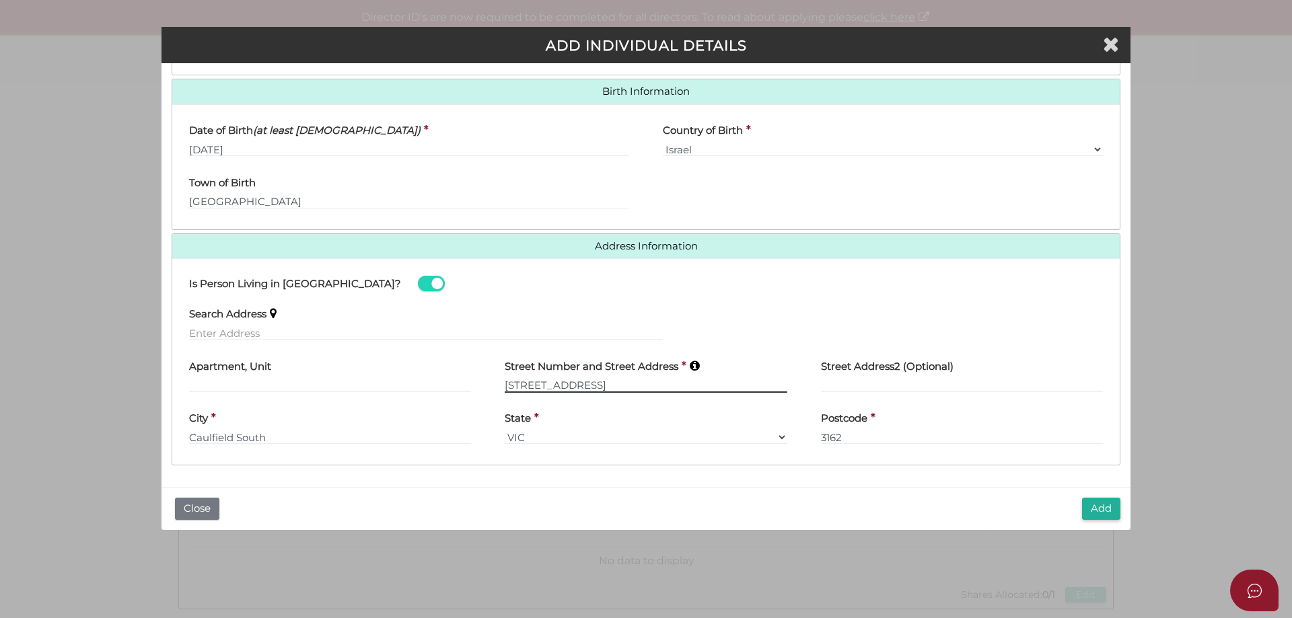
drag, startPoint x: 602, startPoint y: 384, endPoint x: 457, endPoint y: 377, distance: 145.5
click at [457, 377] on div "Apartment, Unit Street Number and Street Address * 8 Albion Street Street Addre…" at bounding box center [645, 377] width 947 height 52
type input "16 Craddock Avenue"
click at [310, 438] on div "City * Caulfield South" at bounding box center [330, 424] width 282 height 42
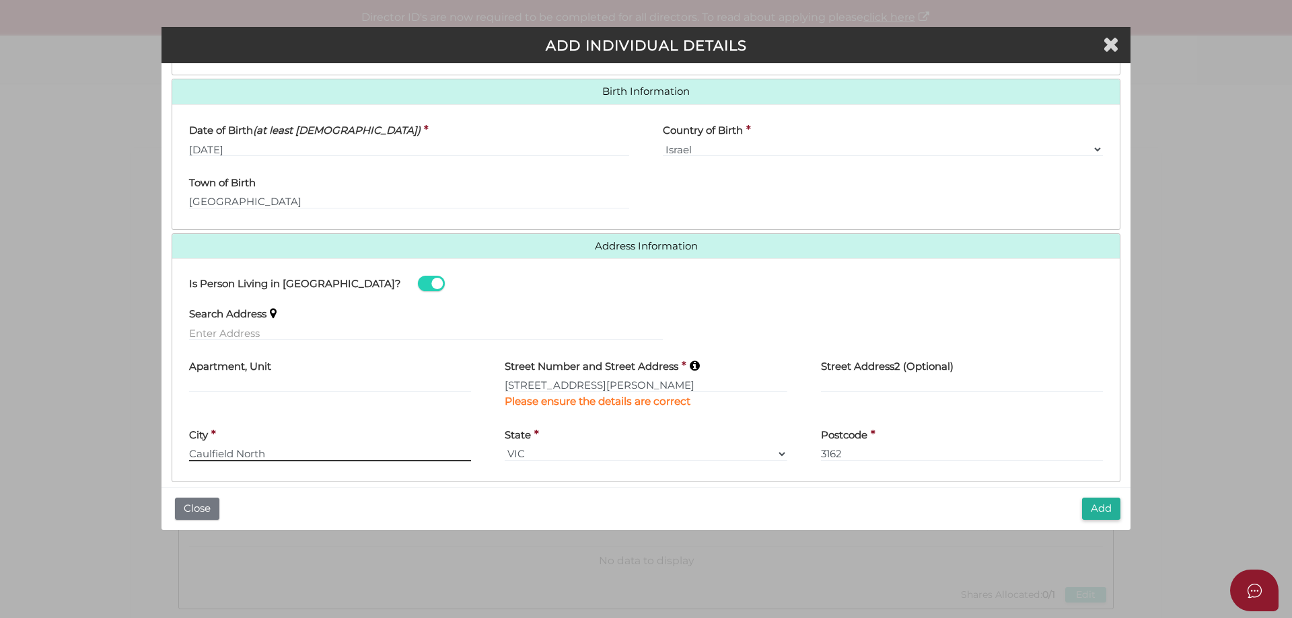
type input "Caulfield North"
click at [882, 453] on input "3162" at bounding box center [962, 454] width 282 height 15
type input "3161"
click at [1090, 507] on button "Add" at bounding box center [1101, 509] width 38 height 22
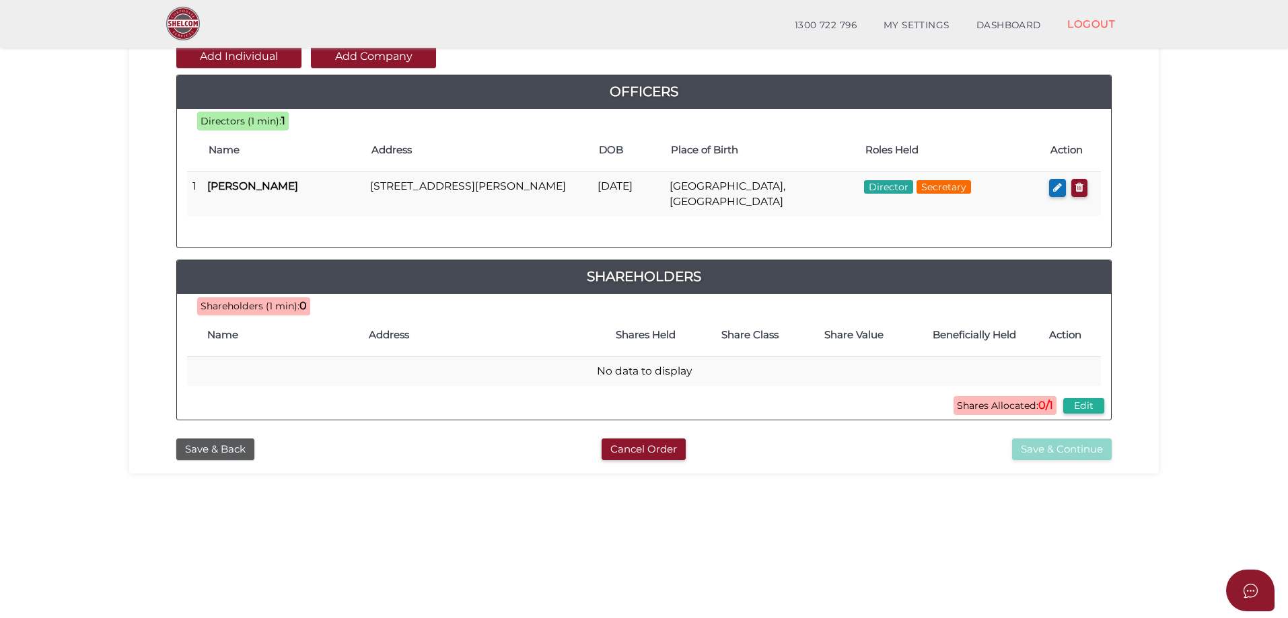
scroll to position [67, 0]
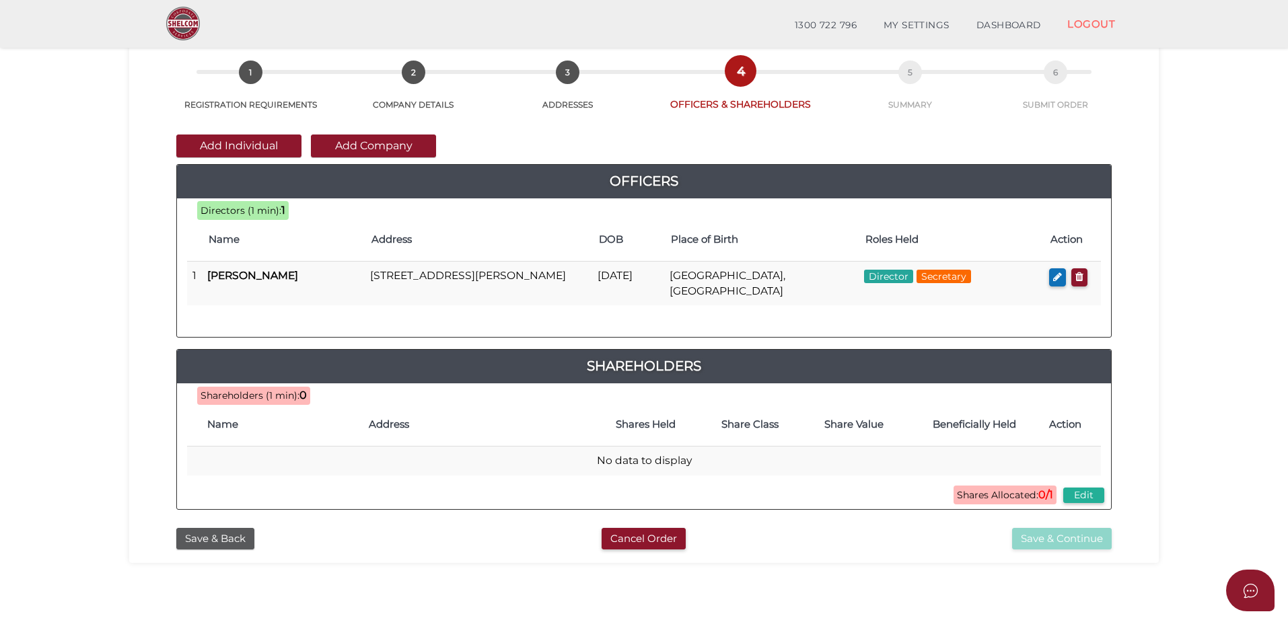
click at [244, 133] on div "Add Individual Add Company Officers 1 ddddbb23fa1eaaff8dd02a728461d6ca c0742565…" at bounding box center [643, 316] width 1009 height 410
click at [246, 143] on button "Add Individual" at bounding box center [238, 146] width 125 height 23
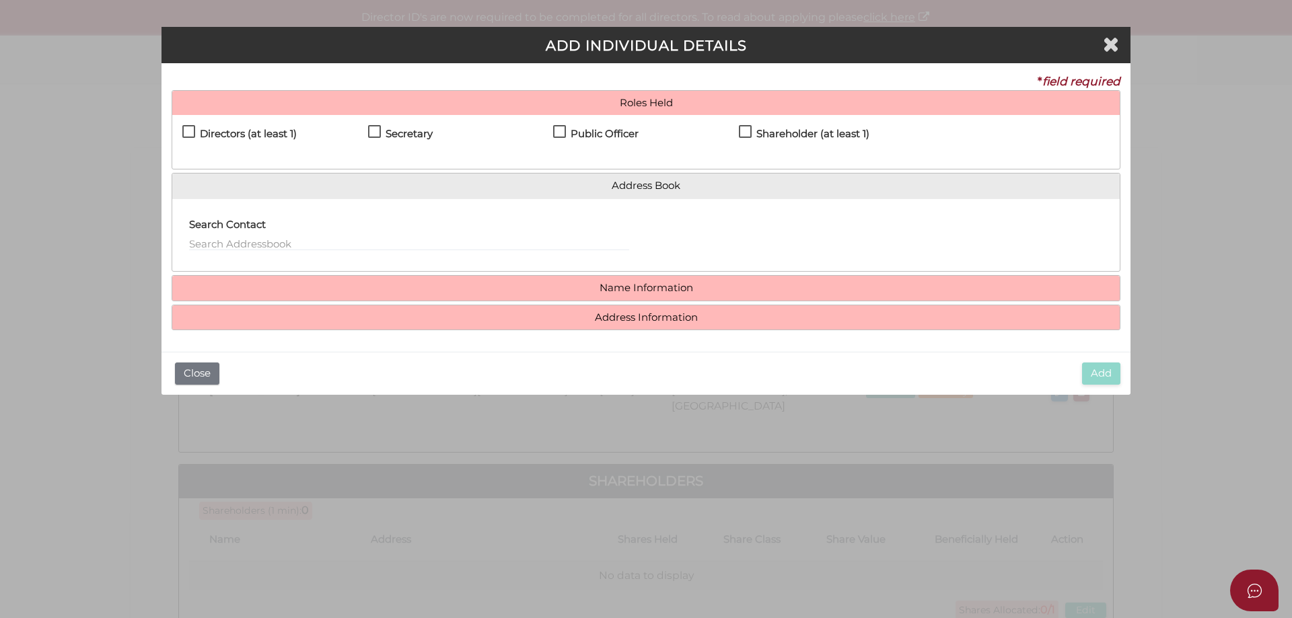
click at [744, 132] on label "Shareholder (at least 1)" at bounding box center [804, 136] width 131 height 17
checkbox input "true"
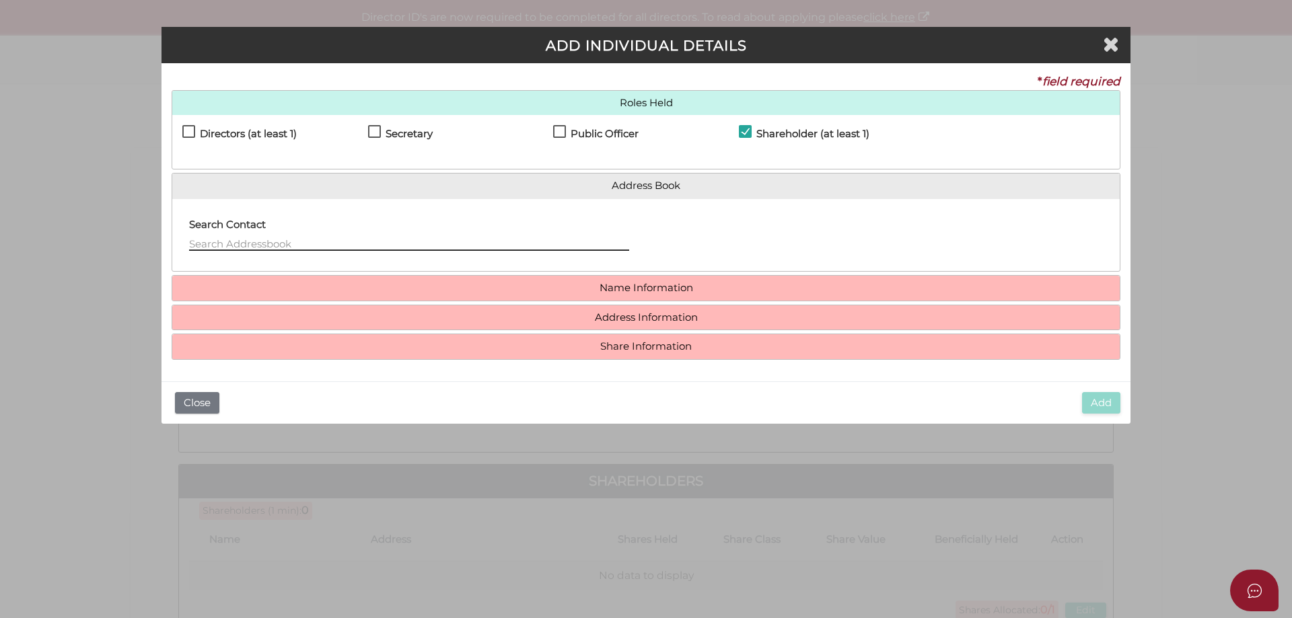
click at [283, 242] on input "text" at bounding box center [409, 243] width 440 height 15
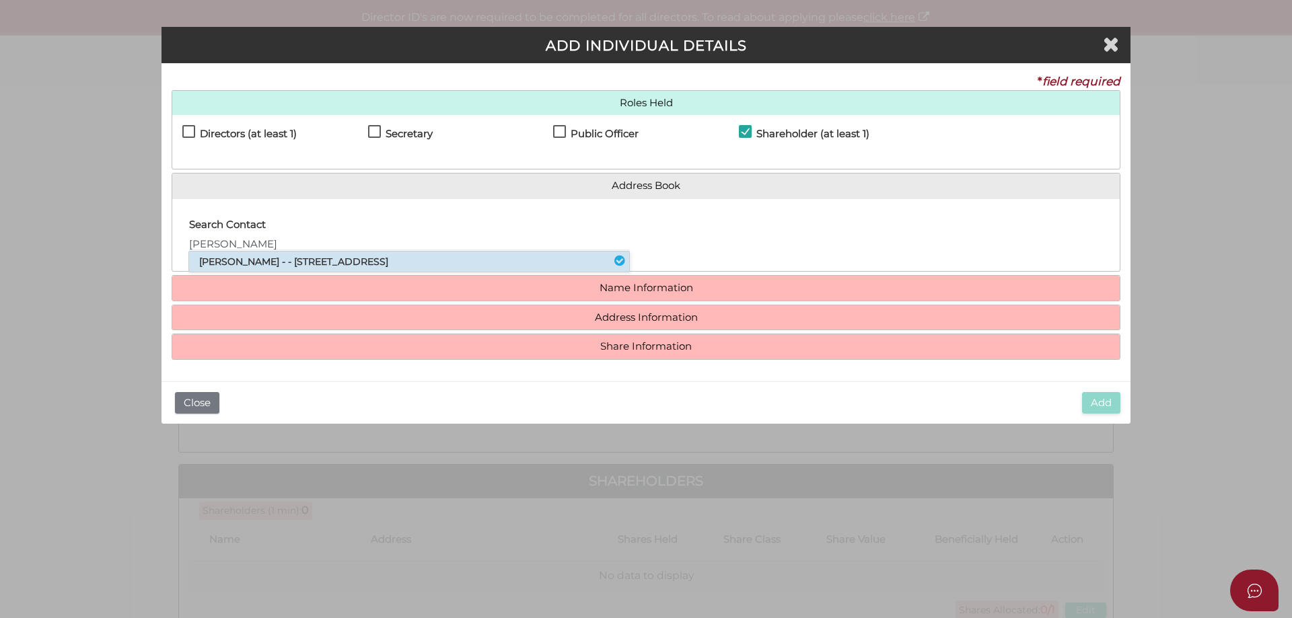
click at [293, 265] on li "Danna Morsky-Sidelman - - 8 Albion Street, Caulfield South, VIC, 3162" at bounding box center [409, 262] width 440 height 20
type input "Danna"
type input "Morsky-Sidelman"
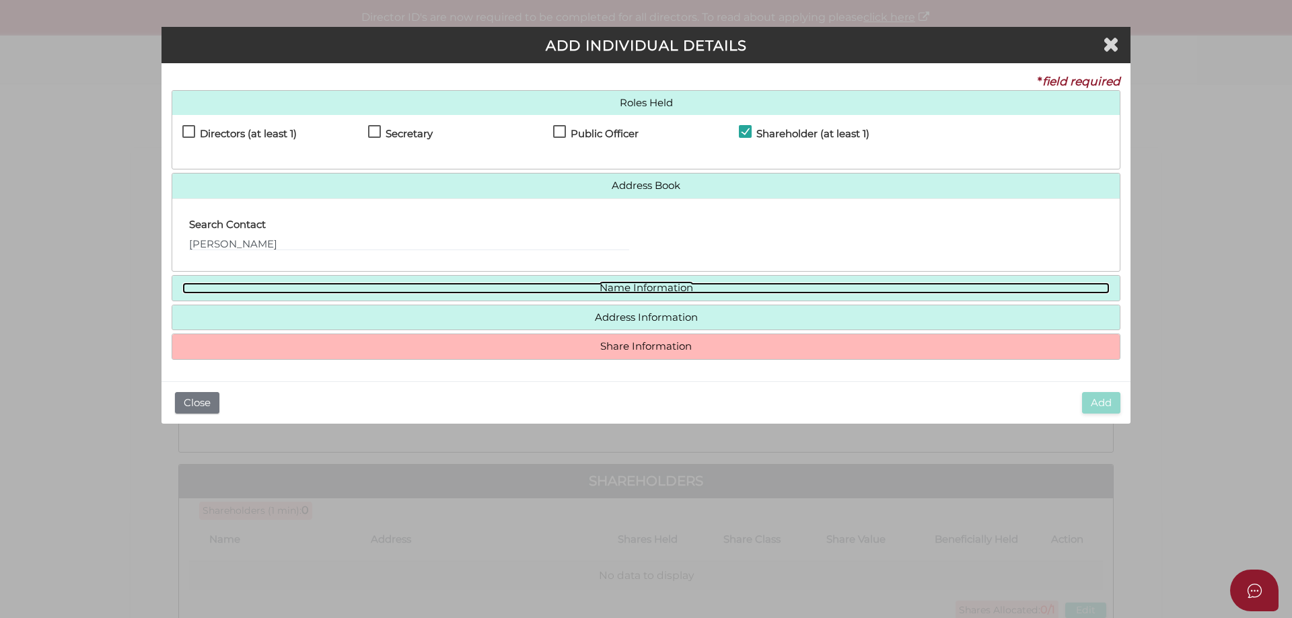
click at [638, 284] on link "Name Information" at bounding box center [645, 288] width 927 height 11
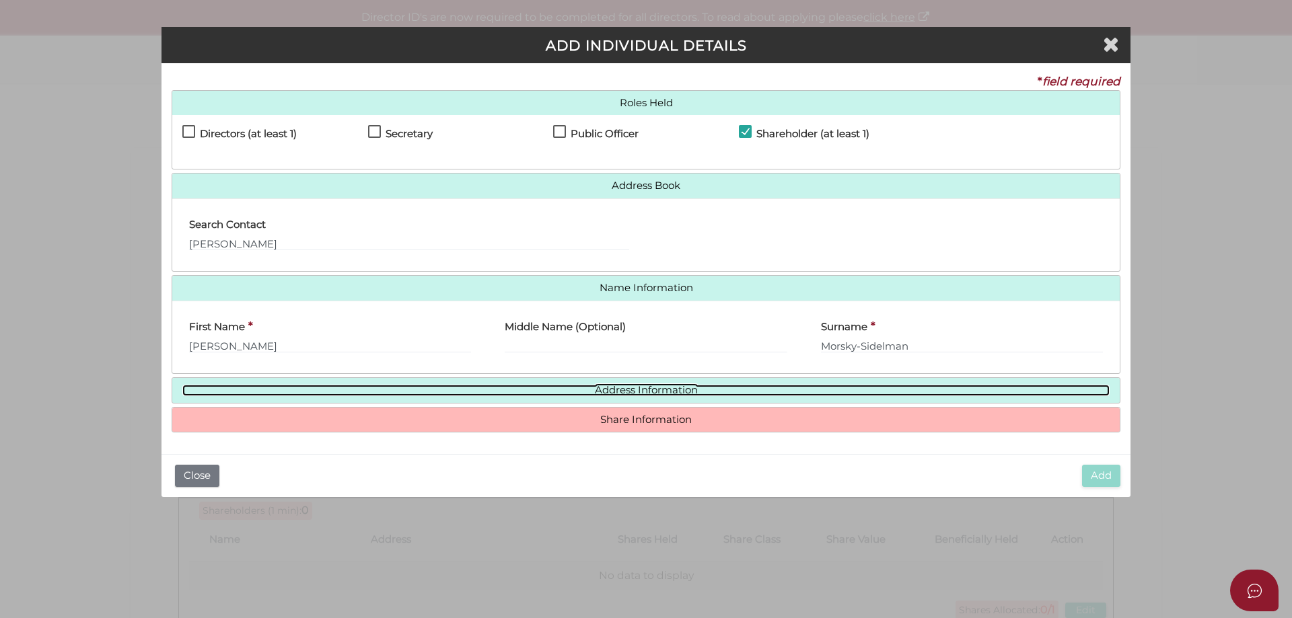
click at [626, 388] on link "Address Information" at bounding box center [645, 390] width 927 height 11
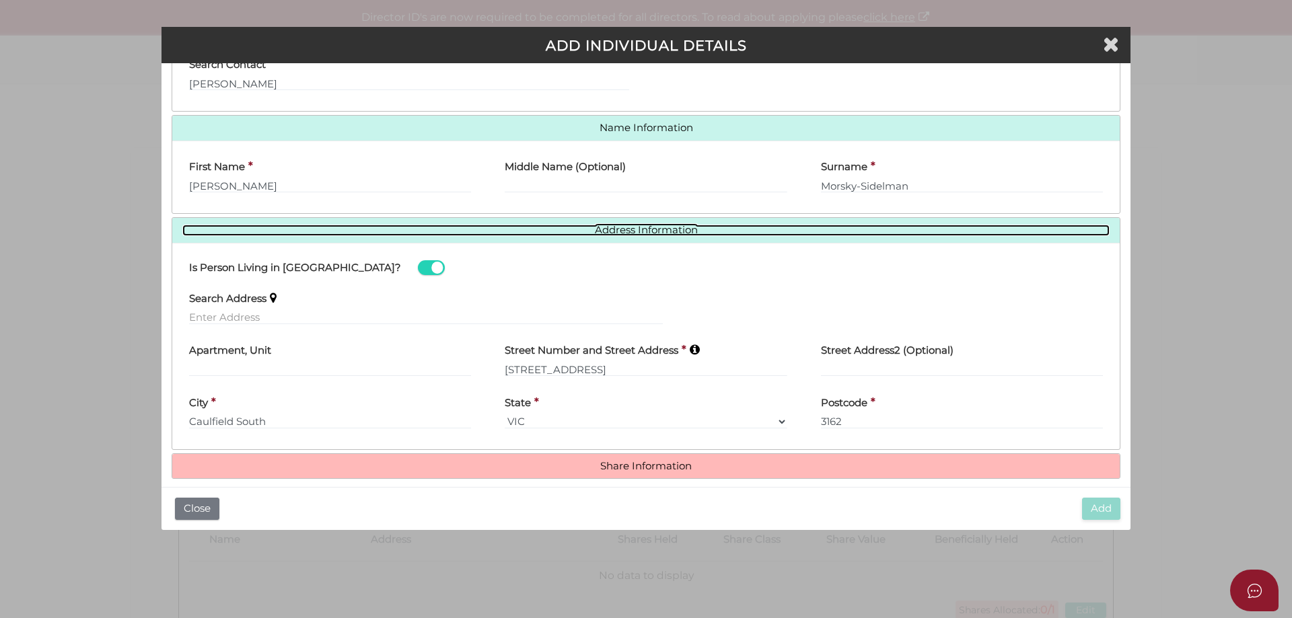
scroll to position [174, 0]
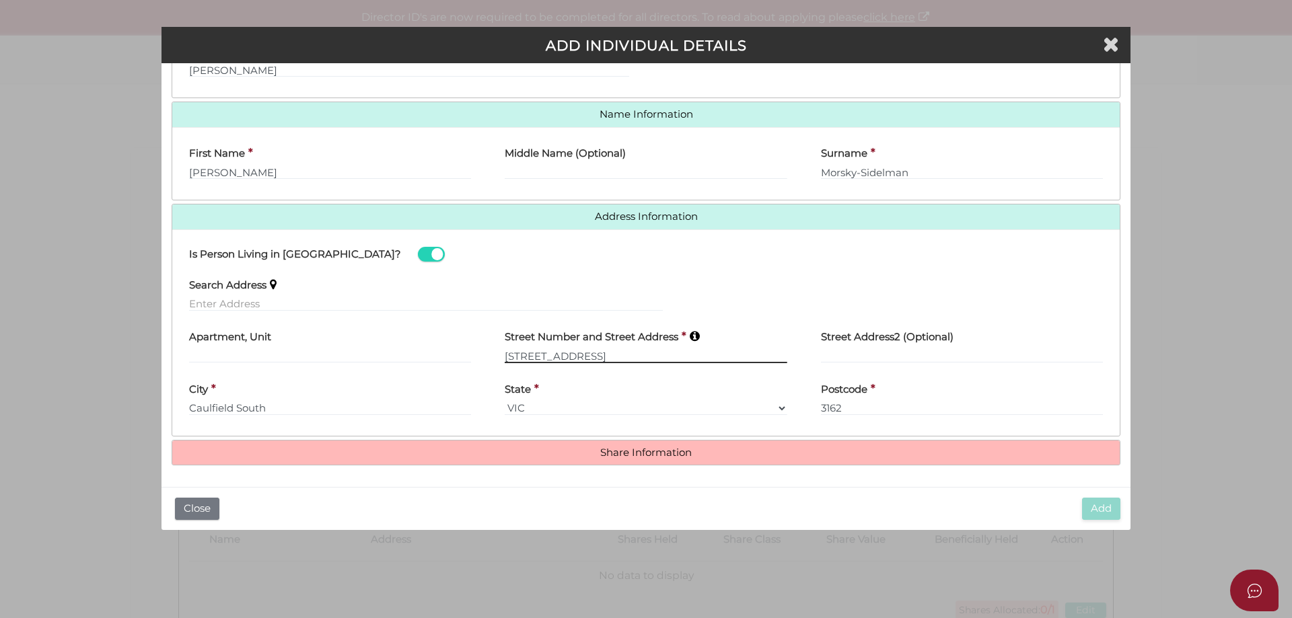
drag, startPoint x: 609, startPoint y: 357, endPoint x: 404, endPoint y: 337, distance: 206.2
click at [404, 337] on div "Apartment, Unit Street Number and Street Address * 8 Albion Street Street Addre…" at bounding box center [645, 348] width 947 height 52
type input "16 Craddock Avenue"
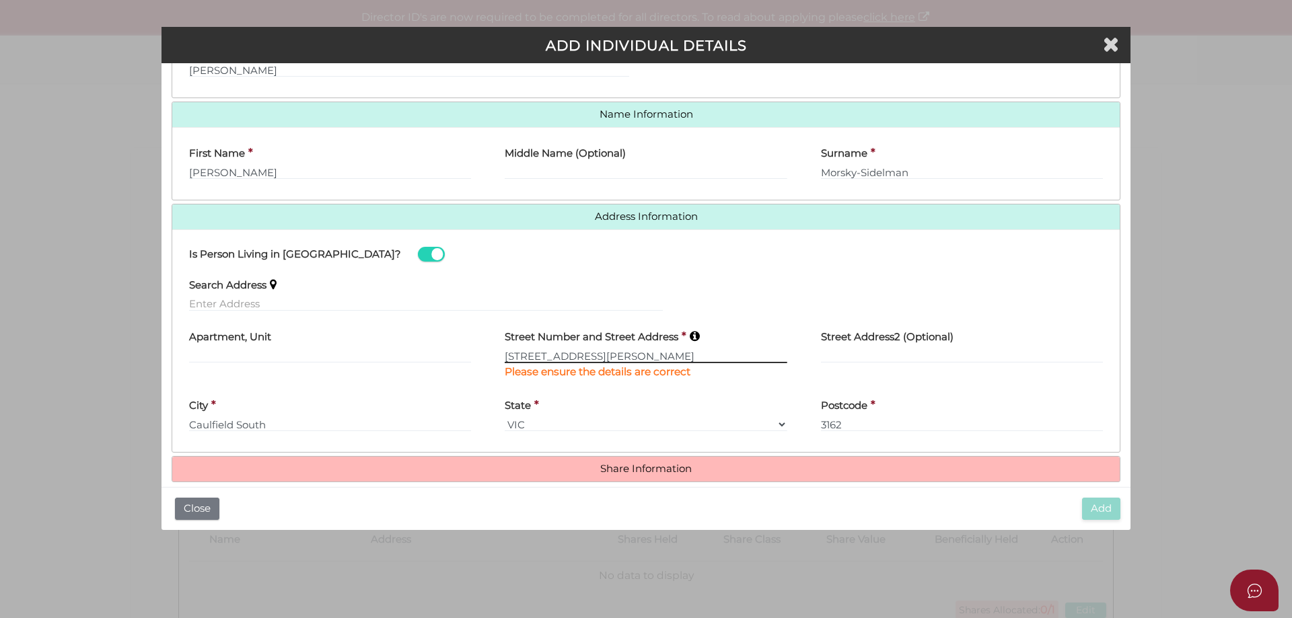
click at [636, 356] on input "16 Craddock Avenue" at bounding box center [646, 355] width 282 height 15
drag, startPoint x: 427, startPoint y: 423, endPoint x: 98, endPoint y: 404, distance: 329.5
click at [99, 404] on div "Pty Ltd ADD INDIVIDUAL DETAILS * field required Roles Held Directors (at least …" at bounding box center [646, 309] width 1292 height 618
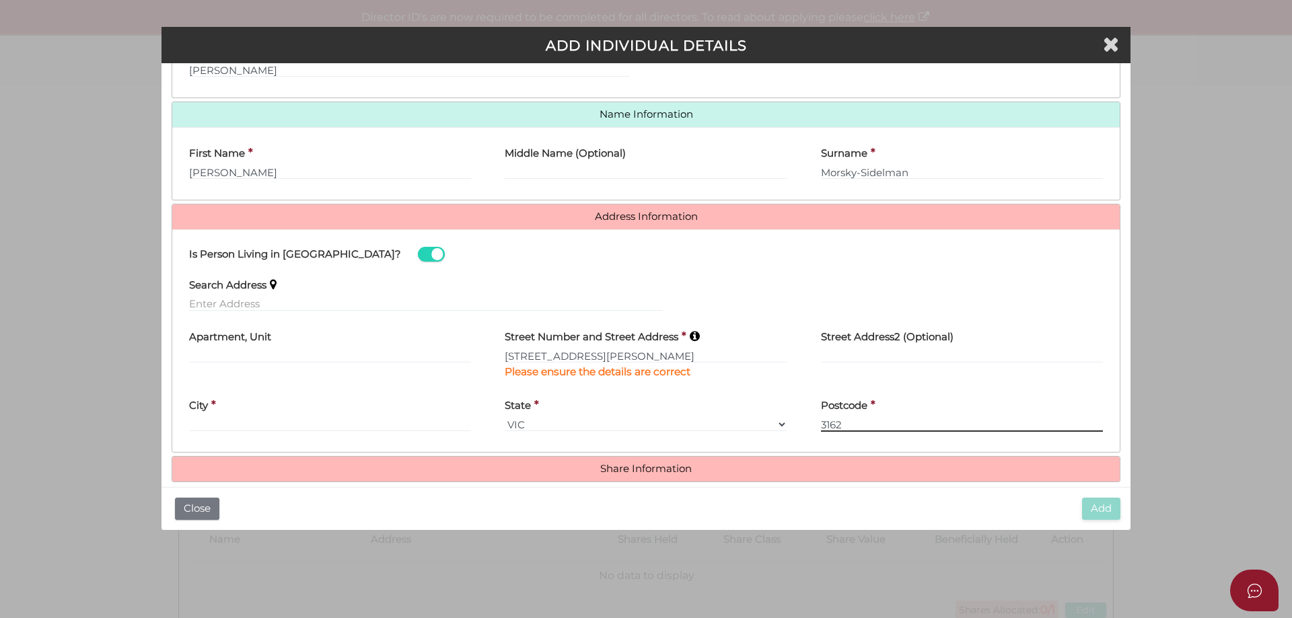
drag, startPoint x: 856, startPoint y: 427, endPoint x: 754, endPoint y: 429, distance: 101.6
click at [756, 429] on div "City * State * VIC ACT NSW NT QLD TAS WA SA Postcode * 3162" at bounding box center [645, 416] width 947 height 52
click at [554, 425] on select "VIC ACT NSW NT QLD TAS WA SA" at bounding box center [646, 424] width 282 height 15
click at [327, 427] on input "text" at bounding box center [330, 424] width 282 height 15
type input "Caulfield North"
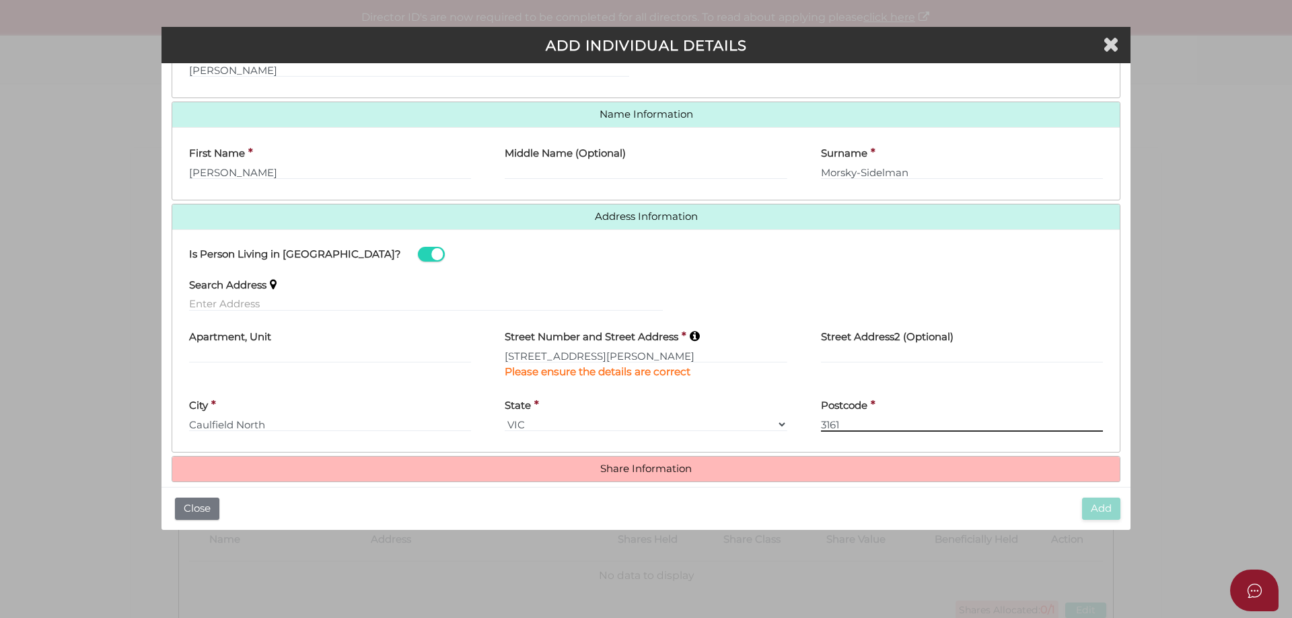
type input "3161"
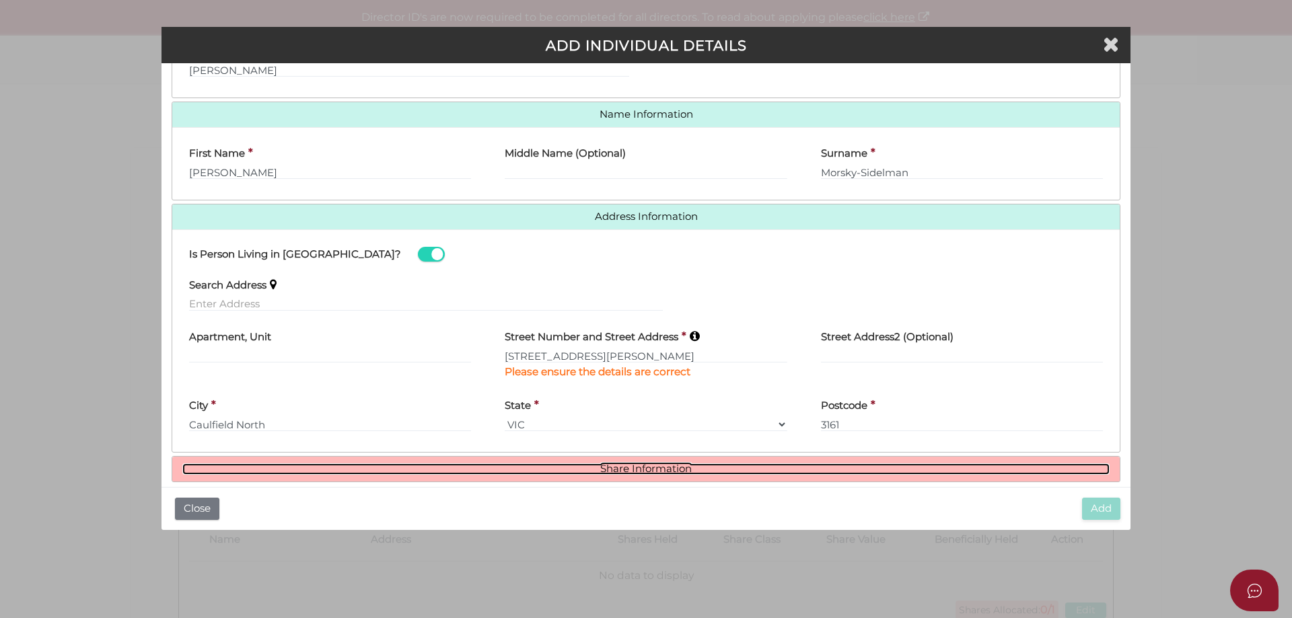
click at [627, 470] on link "Share Information" at bounding box center [645, 469] width 927 height 11
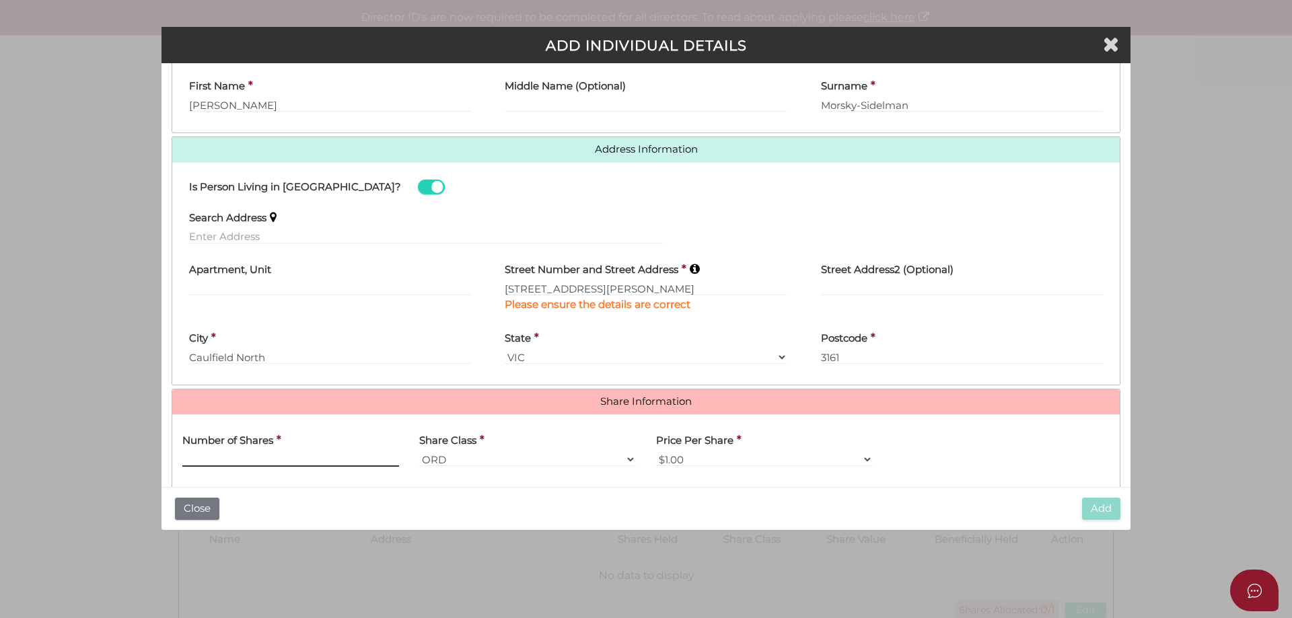
click at [294, 456] on input "text" at bounding box center [290, 459] width 217 height 15
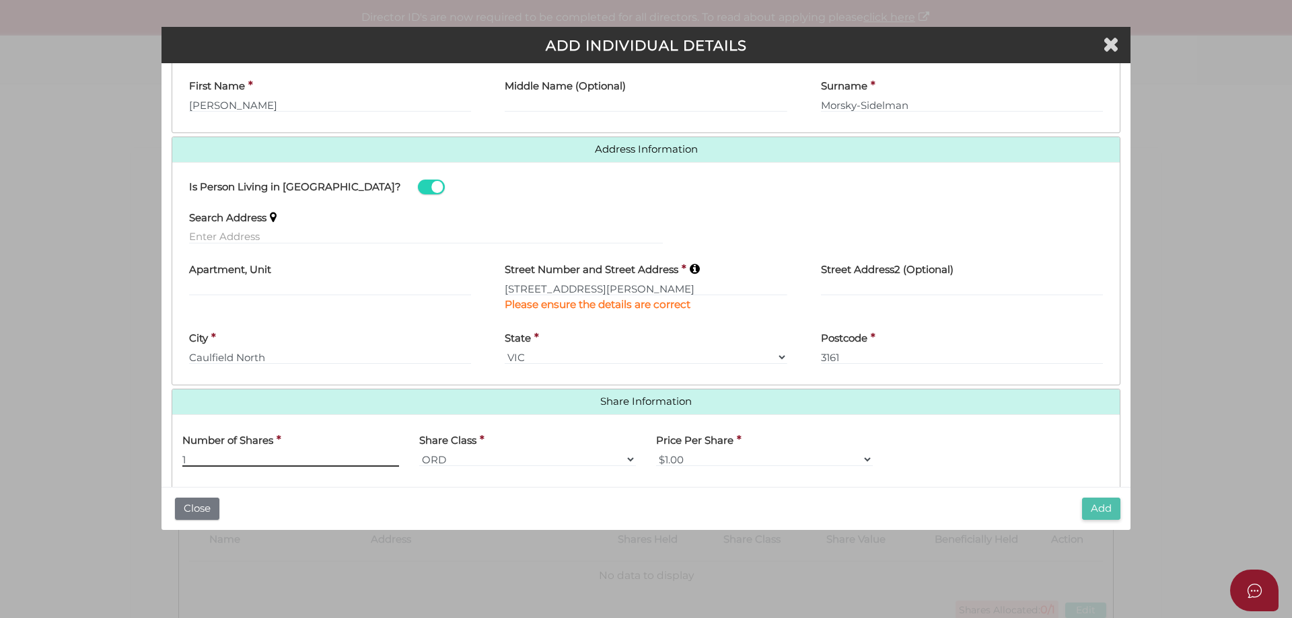
type input "1"
click at [1100, 511] on button "Add" at bounding box center [1101, 509] width 38 height 22
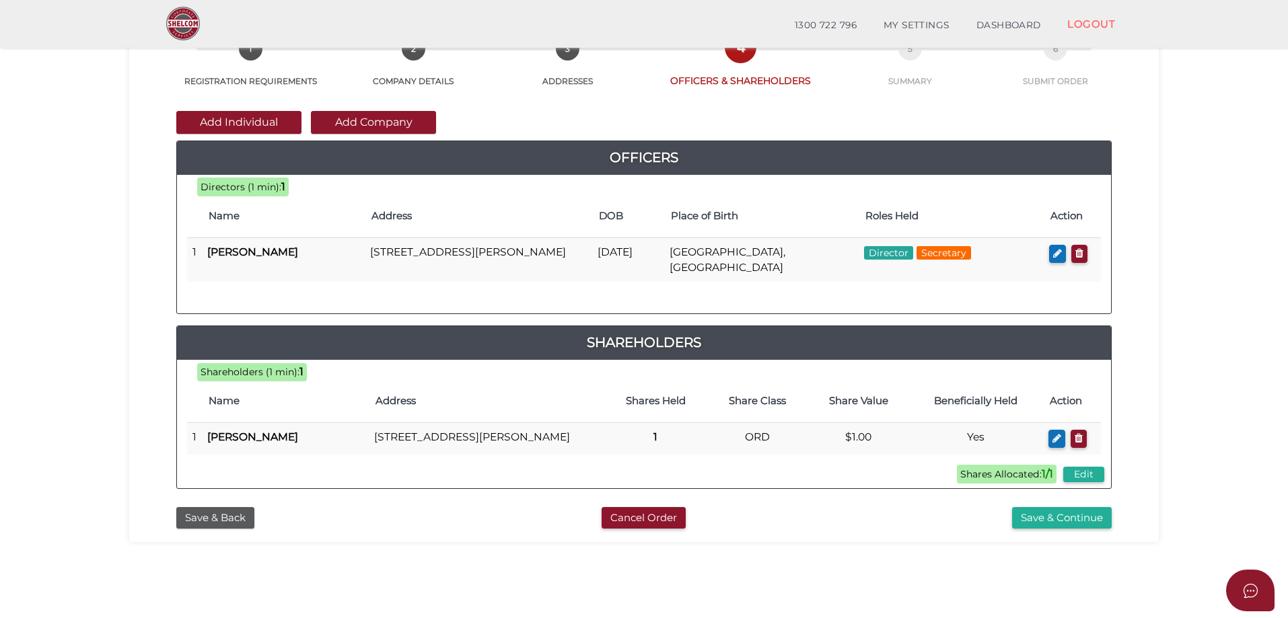
scroll to position [67, 0]
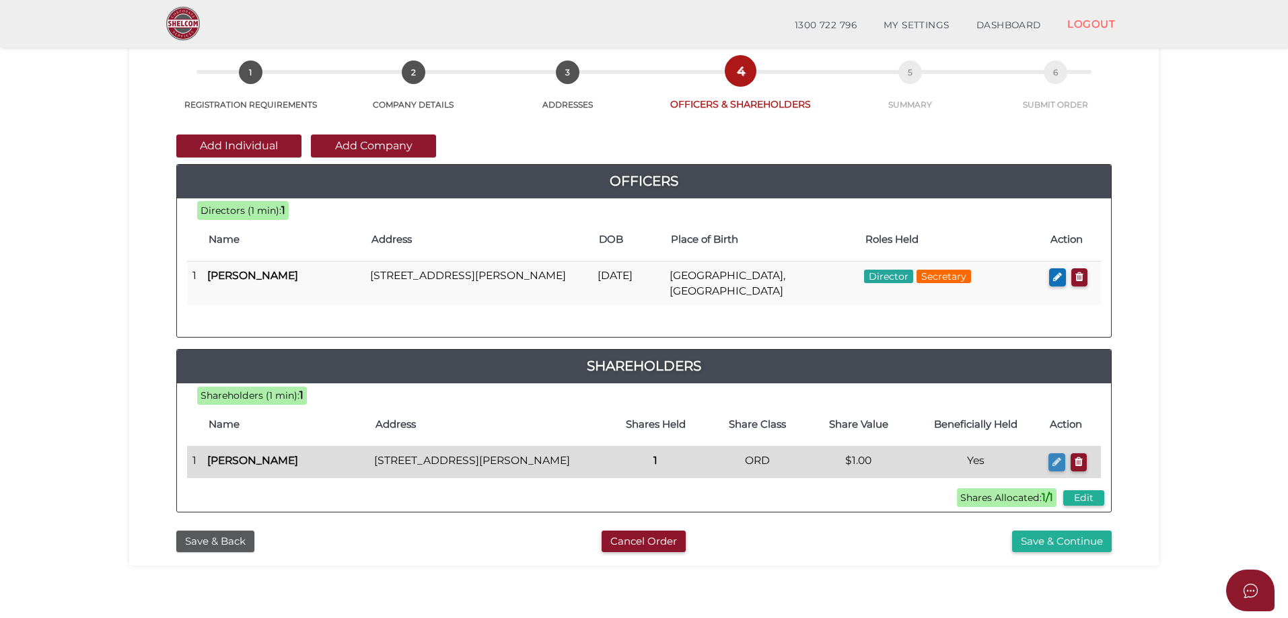
click at [1054, 460] on icon "button" at bounding box center [1056, 462] width 9 height 10
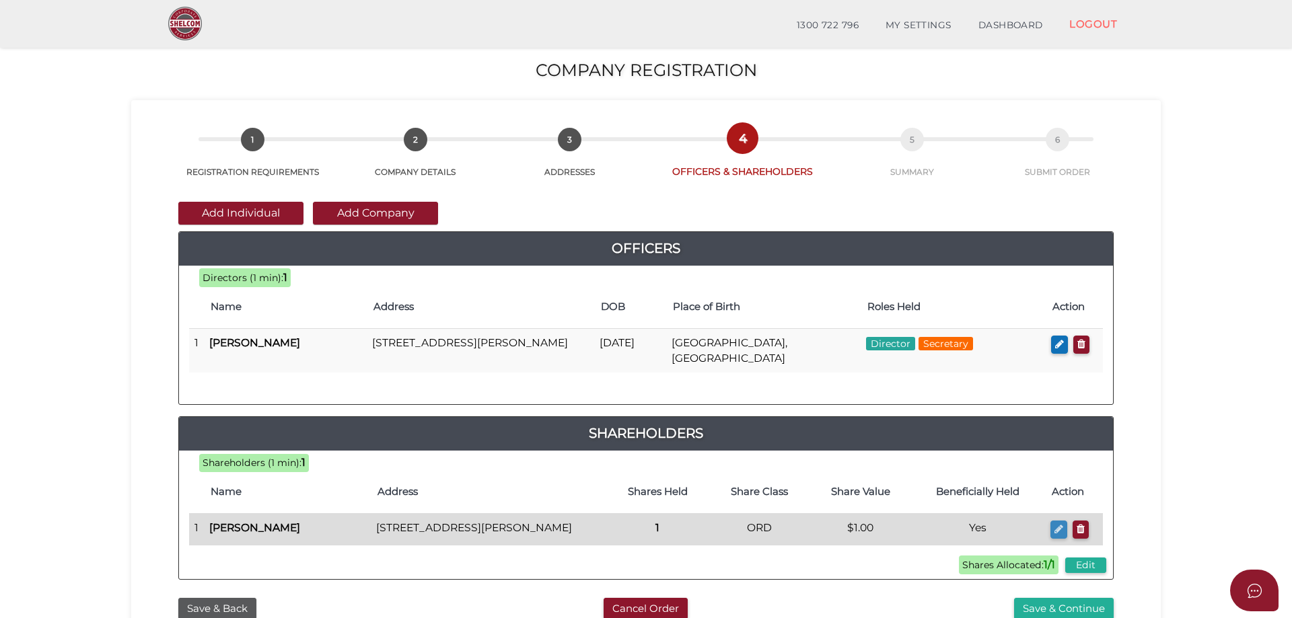
checkbox input "true"
type input "[PERSON_NAME]"
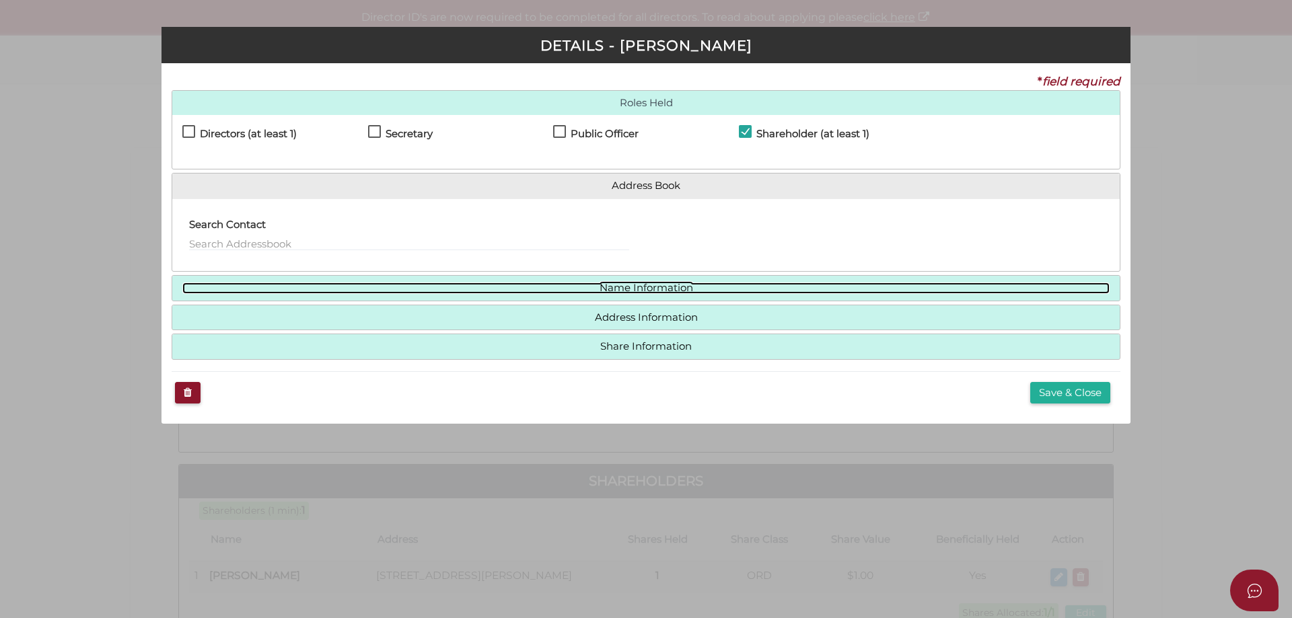
click at [651, 284] on link "Name Information" at bounding box center [645, 288] width 927 height 11
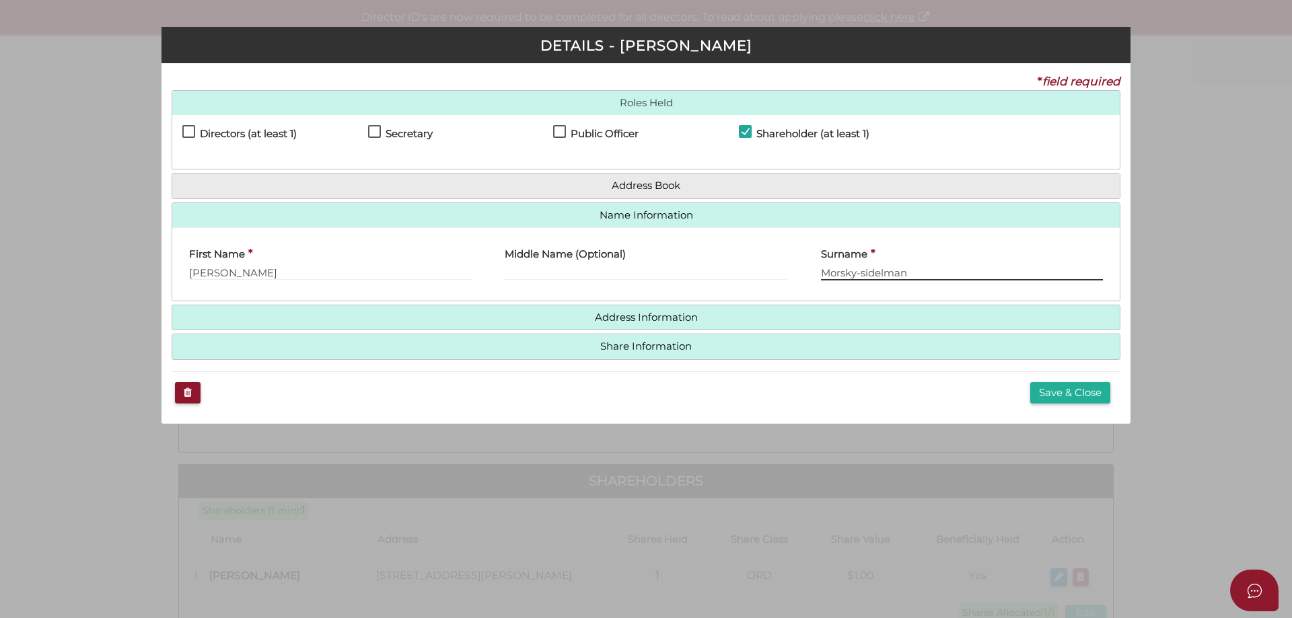
click at [859, 271] on input "Morsky-sidelman" at bounding box center [962, 273] width 282 height 15
click at [864, 271] on input "Morsky-sidelman" at bounding box center [962, 273] width 282 height 15
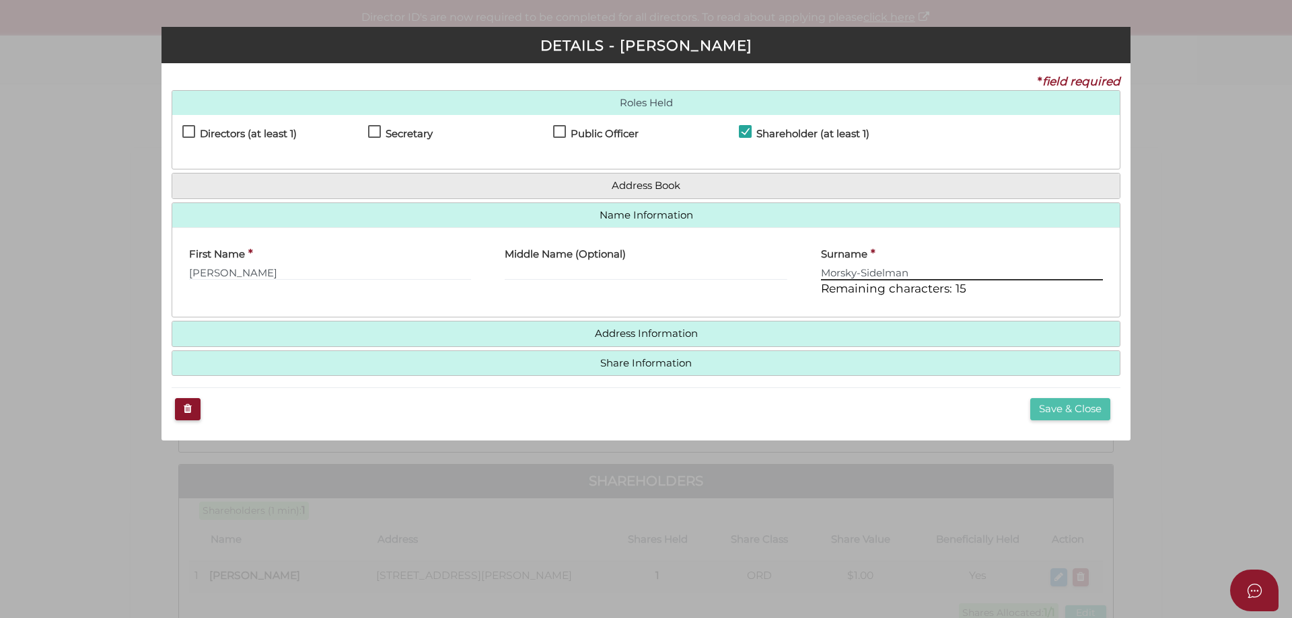
type input "Morsky-Sidelman"
click at [1057, 410] on button "Save & Close" at bounding box center [1070, 409] width 80 height 22
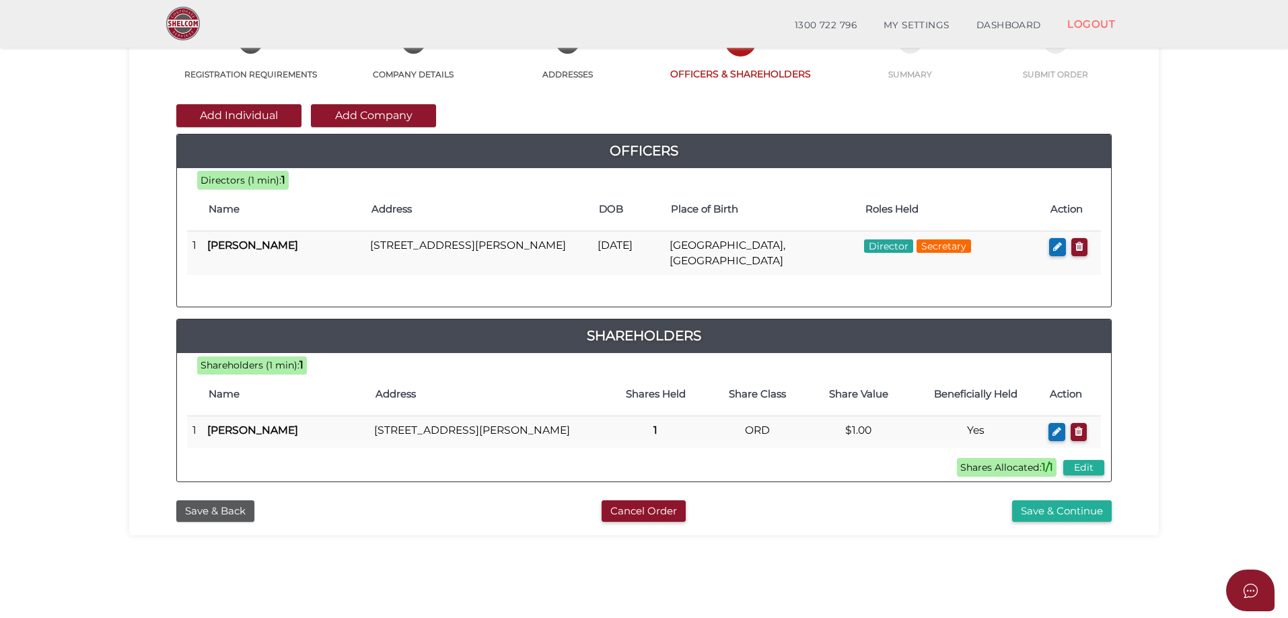
scroll to position [67, 0]
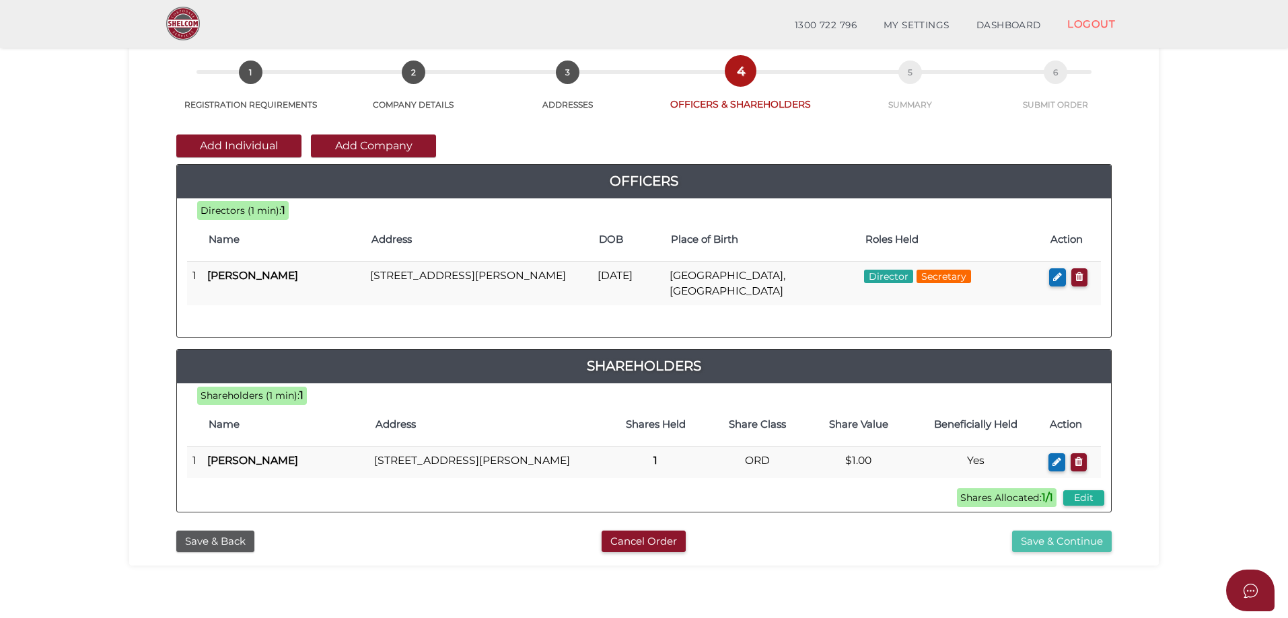
click at [1040, 553] on button "Save & Continue" at bounding box center [1062, 542] width 100 height 22
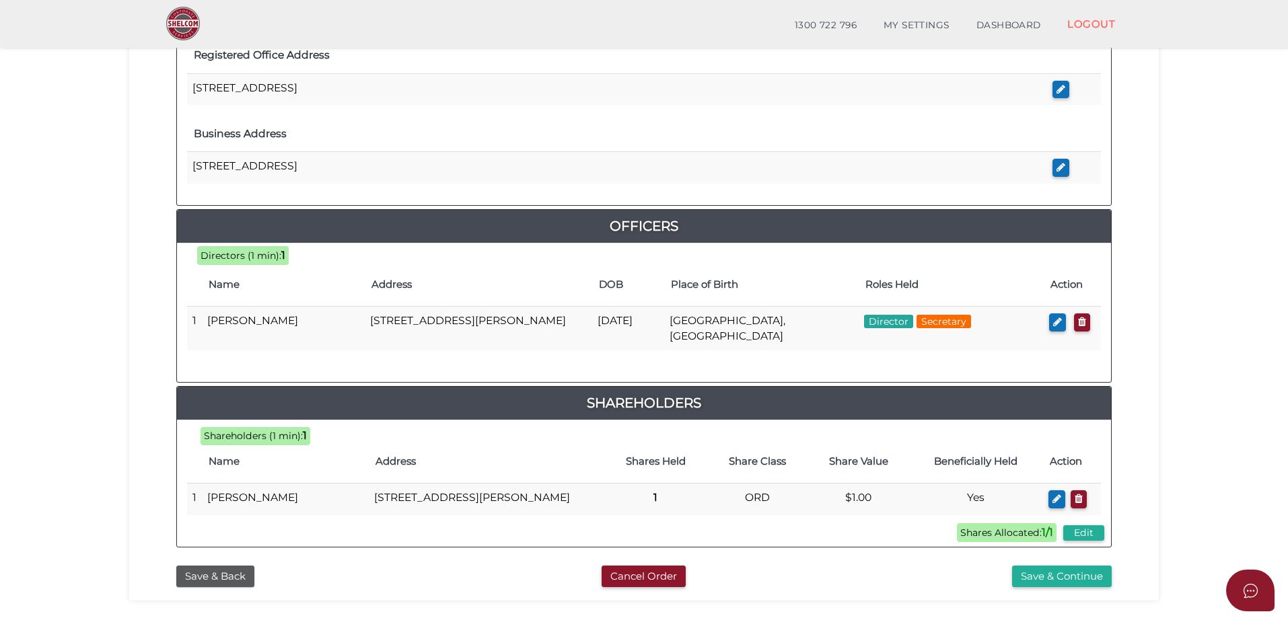
scroll to position [538, 0]
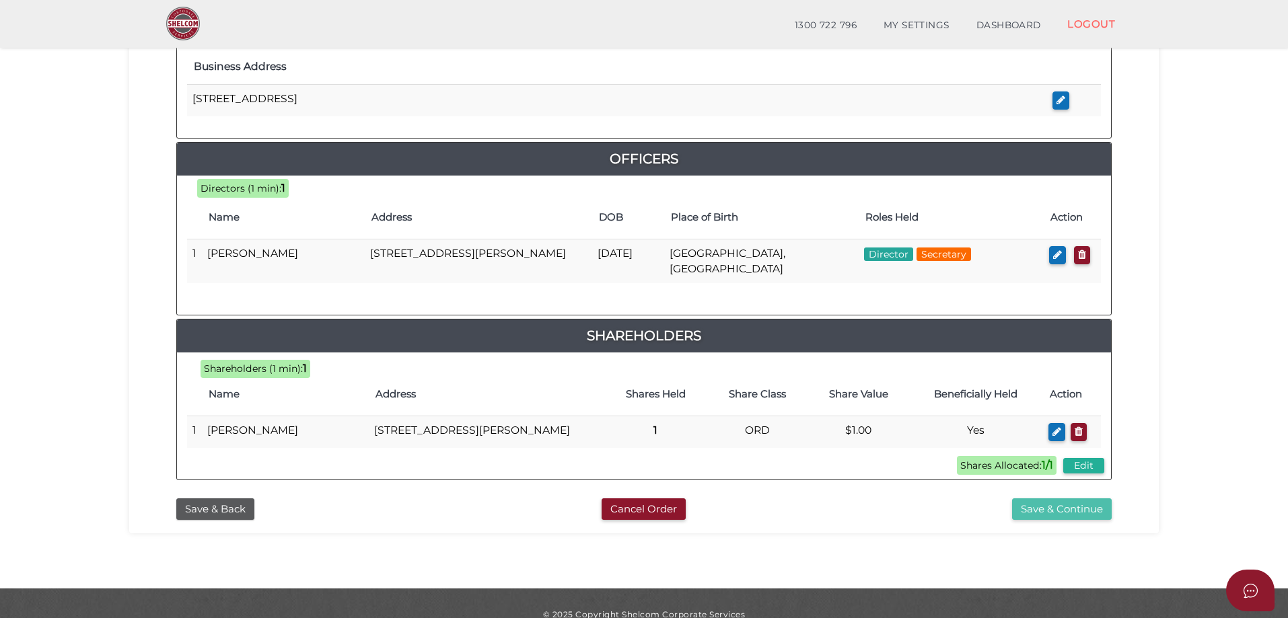
click at [1056, 521] on button "Save & Continue" at bounding box center [1062, 510] width 100 height 22
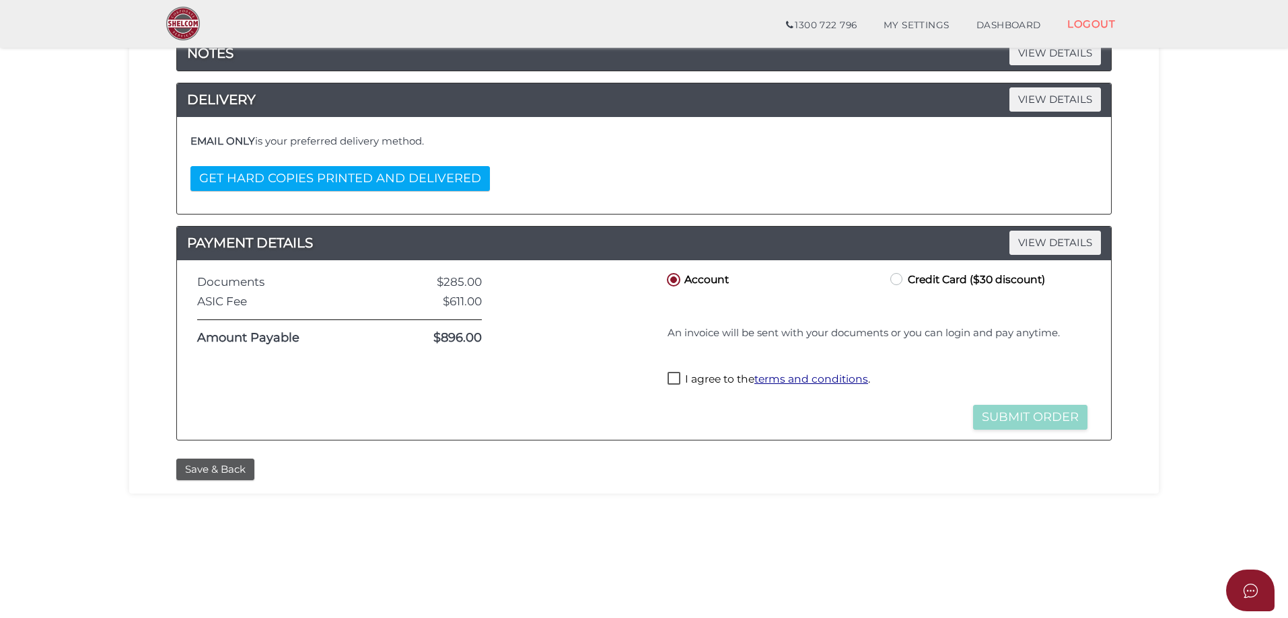
scroll to position [202, 0]
click at [669, 377] on label "I agree to the terms and conditions ." at bounding box center [768, 379] width 203 height 17
checkbox input "true"
click at [1015, 416] on button "Submit Order" at bounding box center [1030, 416] width 114 height 25
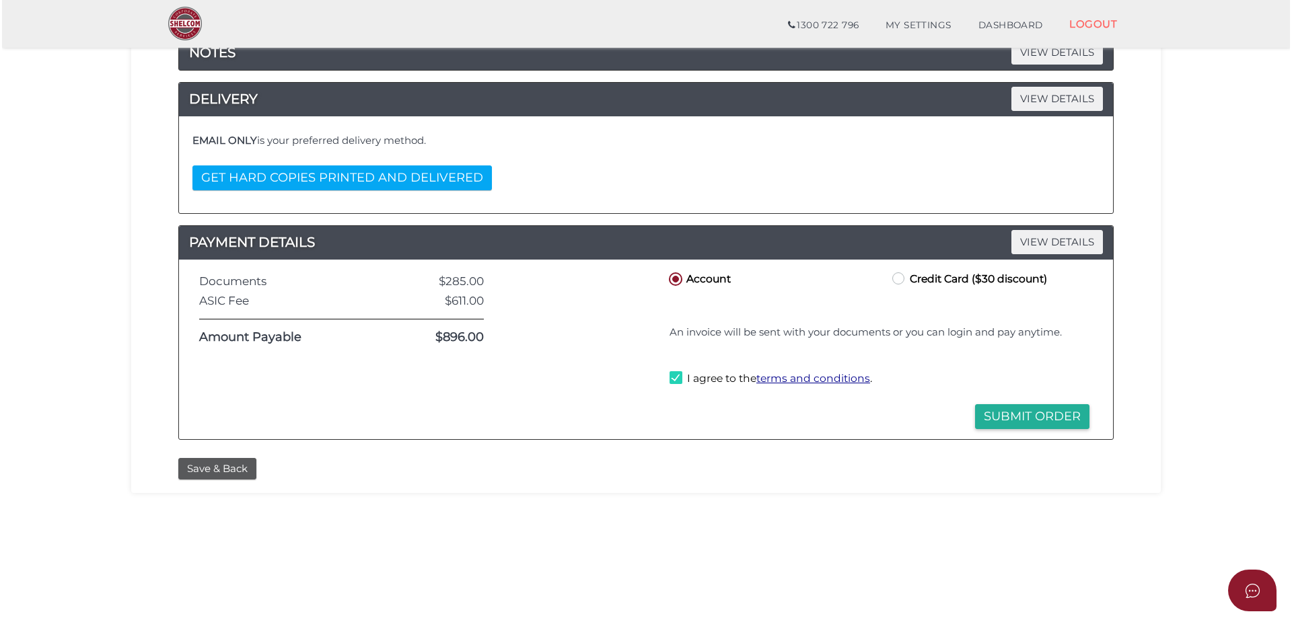
scroll to position [0, 0]
